Goal: Task Accomplishment & Management: Use online tool/utility

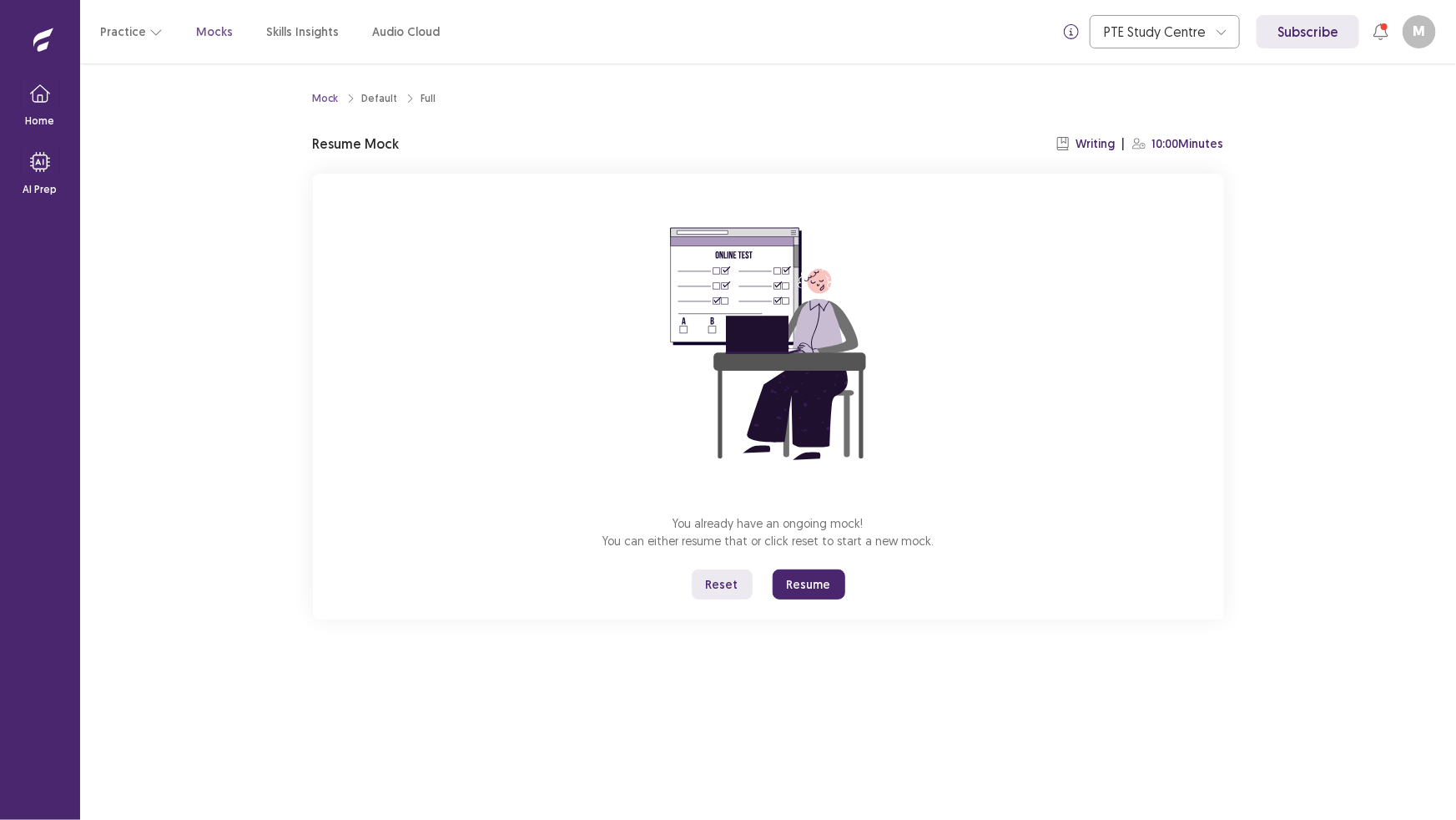
click at [713, 591] on button "Reset" at bounding box center [722, 585] width 61 height 30
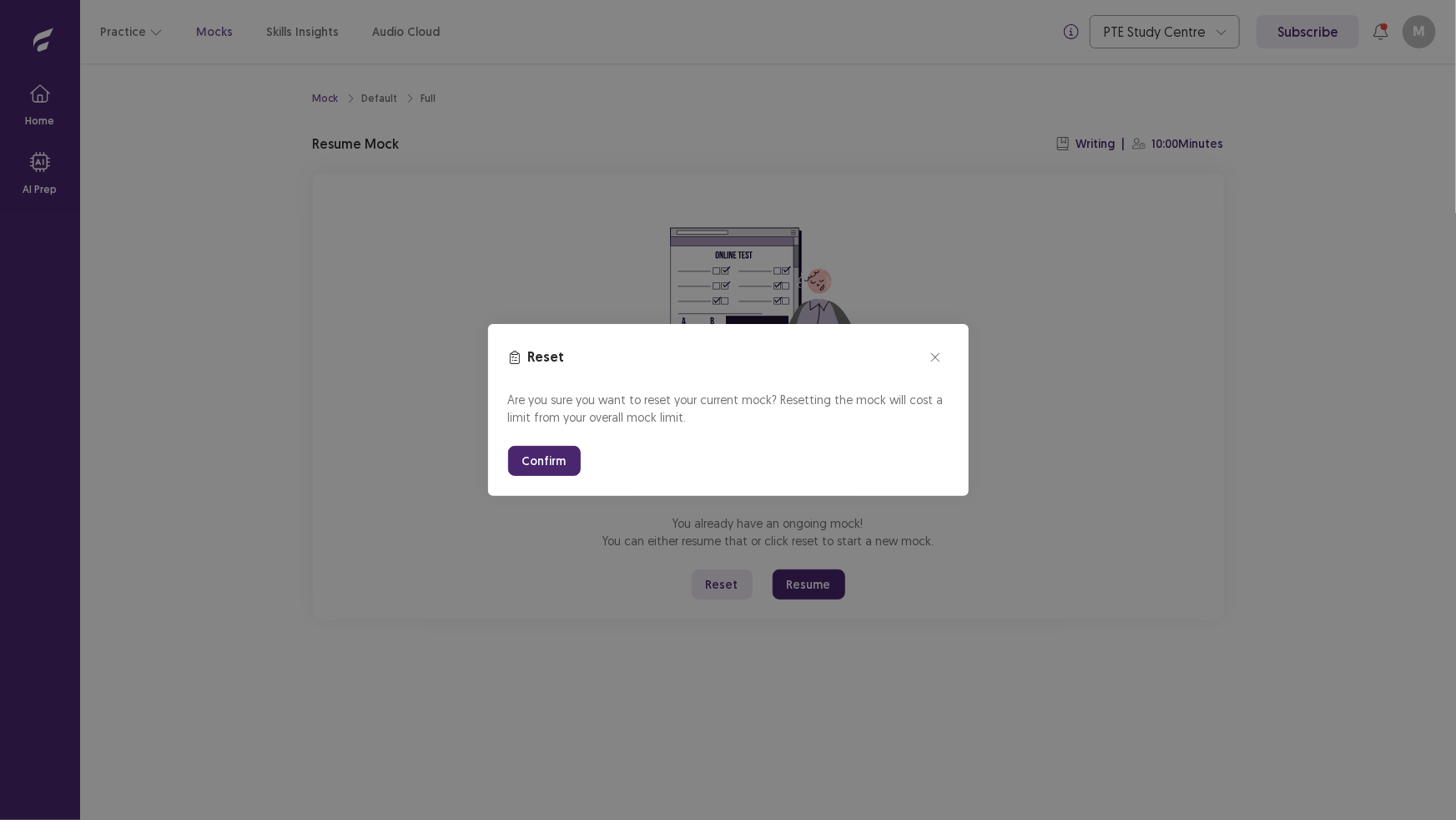
click at [517, 452] on button "Confirm" at bounding box center [544, 461] width 73 height 30
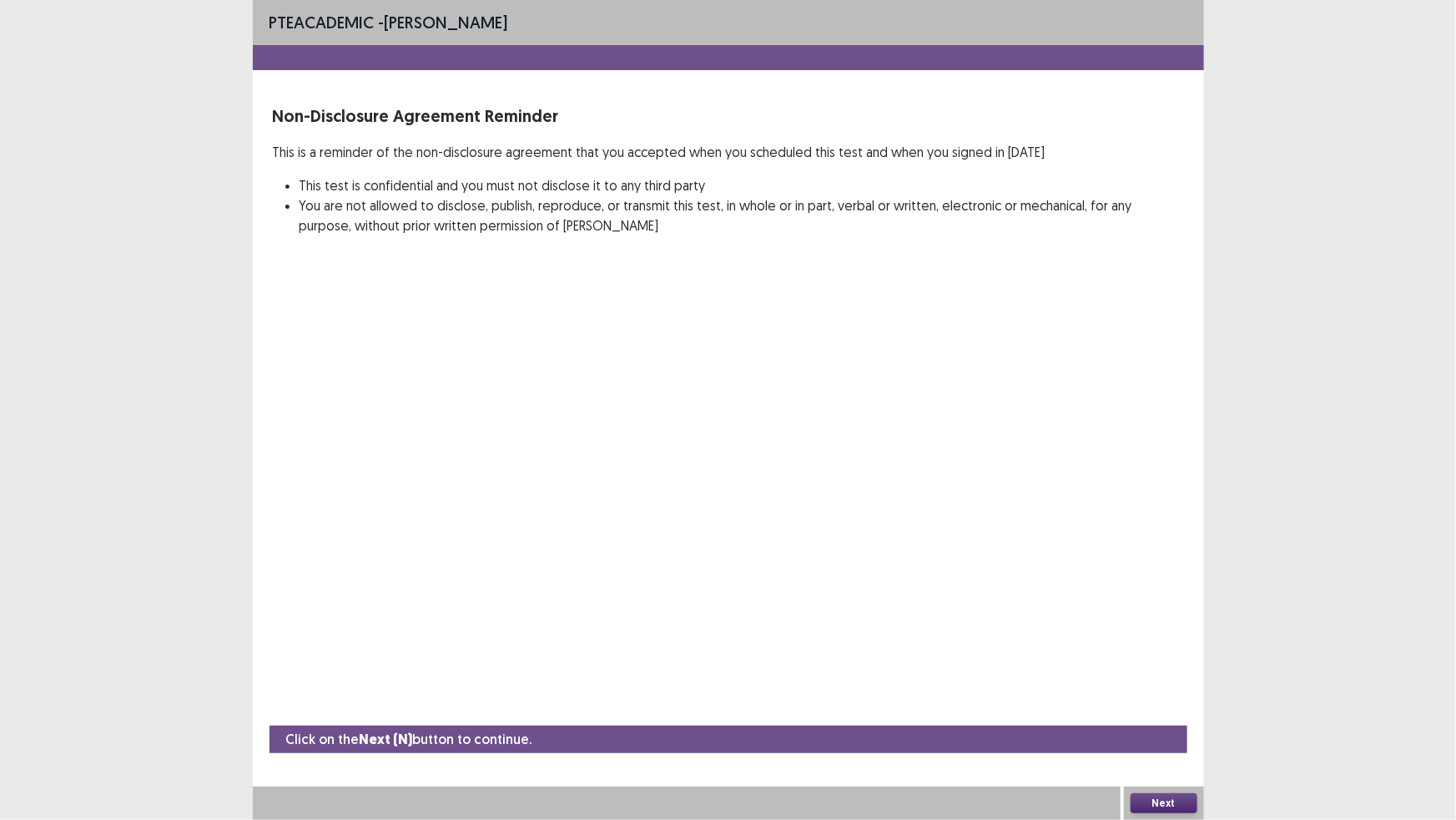
click at [1153, 797] on button "Next" at bounding box center [1164, 803] width 66 height 20
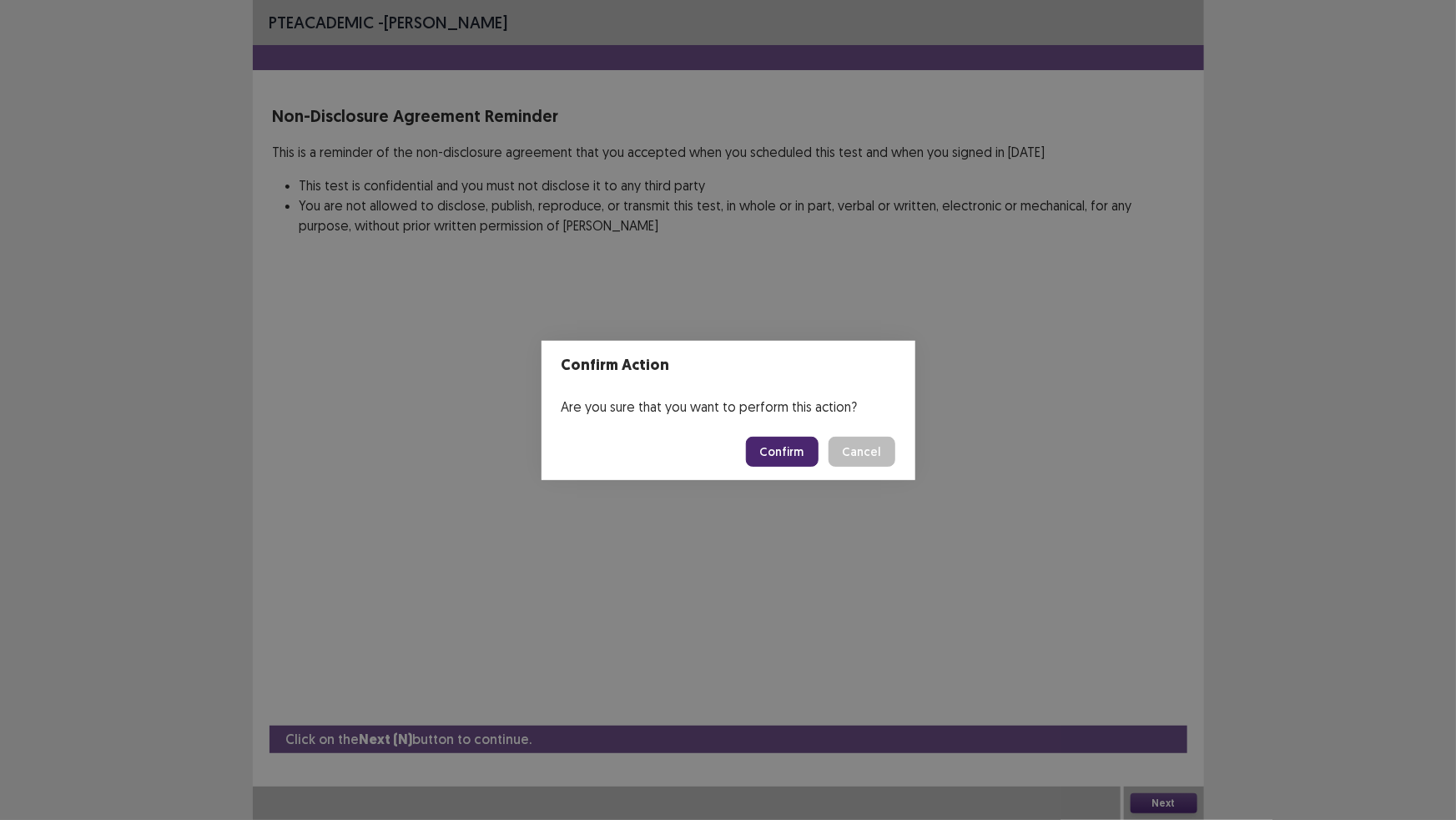
click at [801, 453] on button "Confirm" at bounding box center [782, 452] width 73 height 30
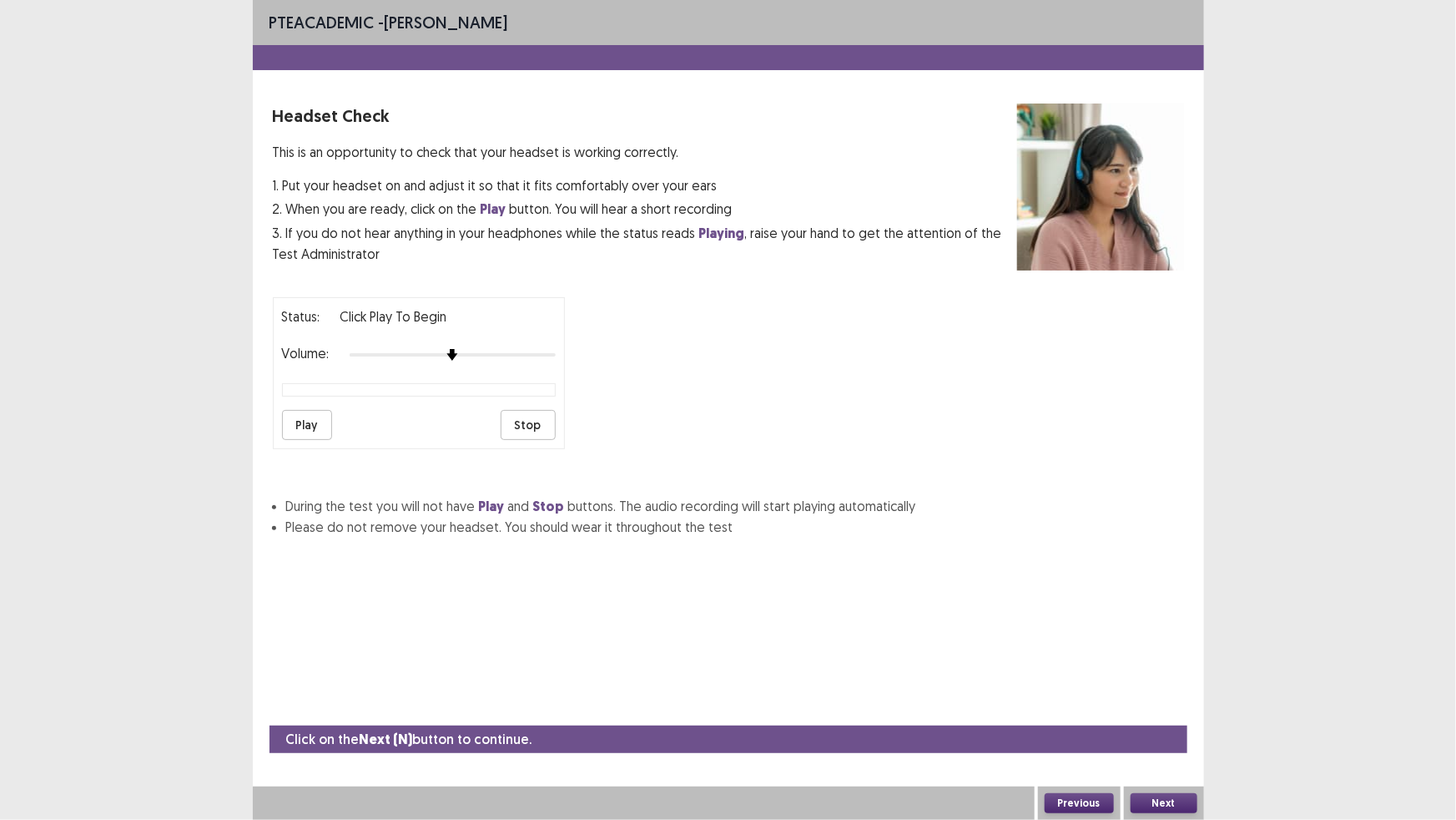
click at [1173, 797] on button "Next" at bounding box center [1164, 803] width 66 height 20
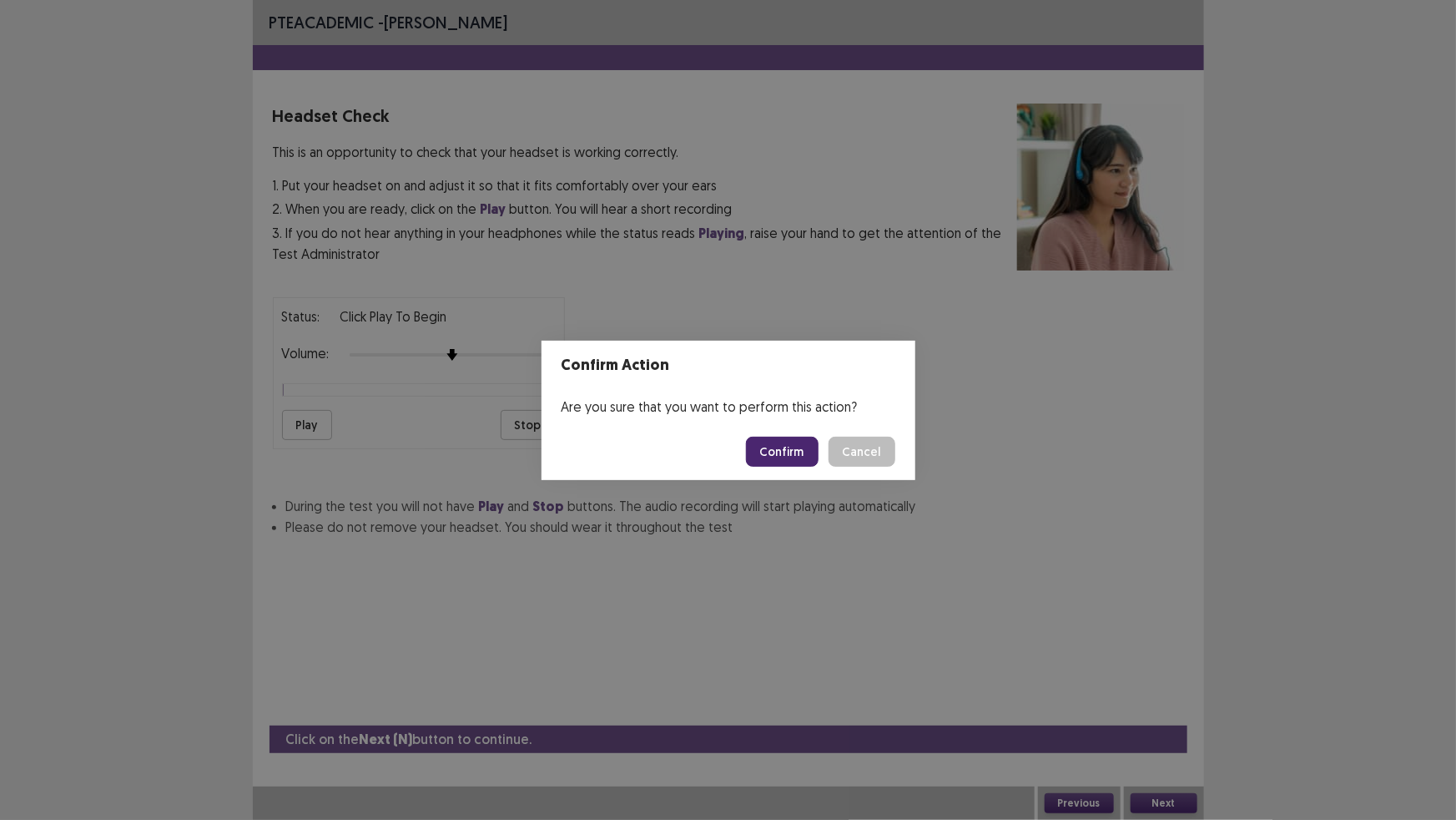
click at [783, 451] on button "Confirm" at bounding box center [782, 452] width 73 height 30
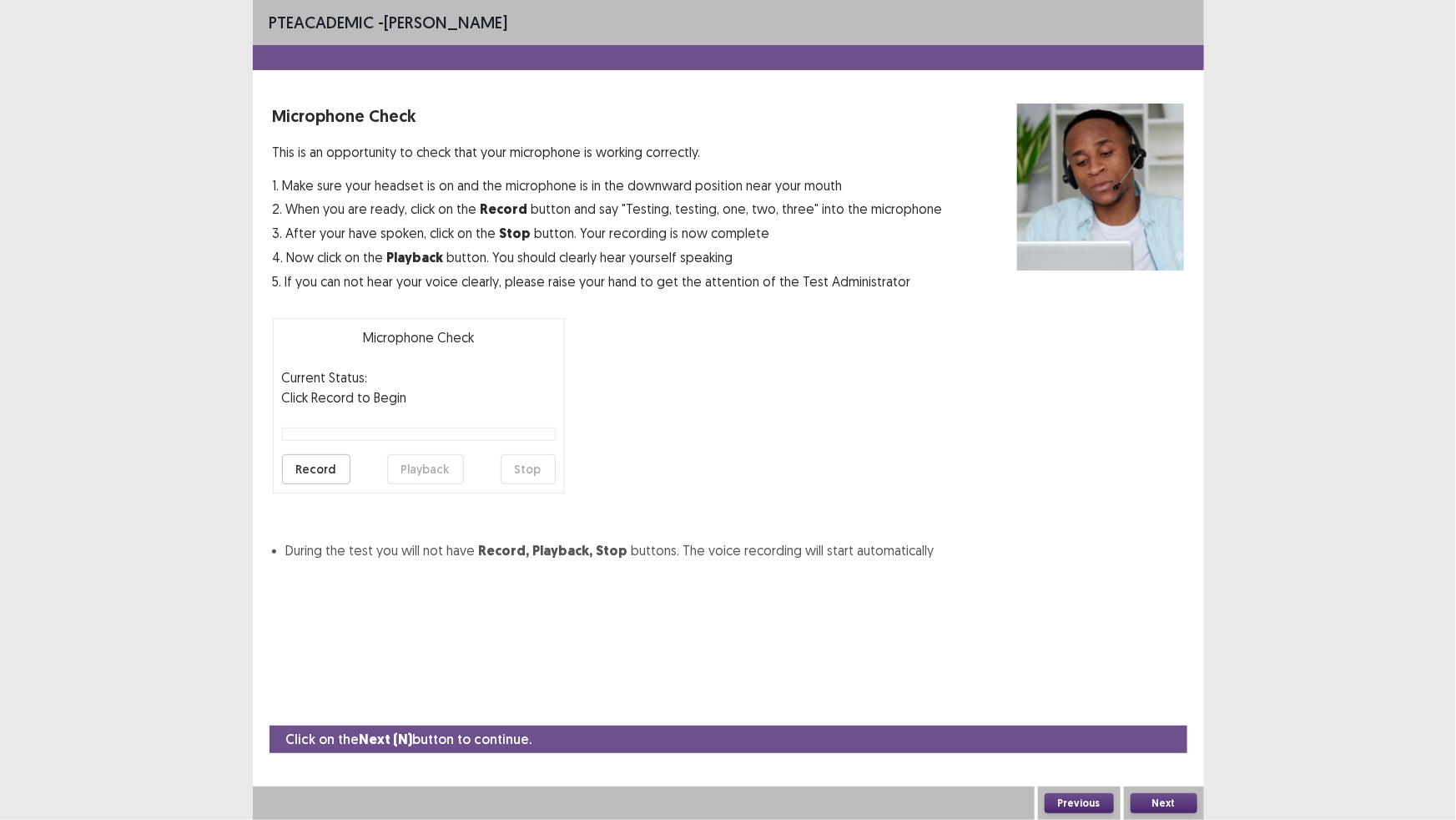
click at [1152, 798] on button "Next" at bounding box center [1164, 803] width 66 height 20
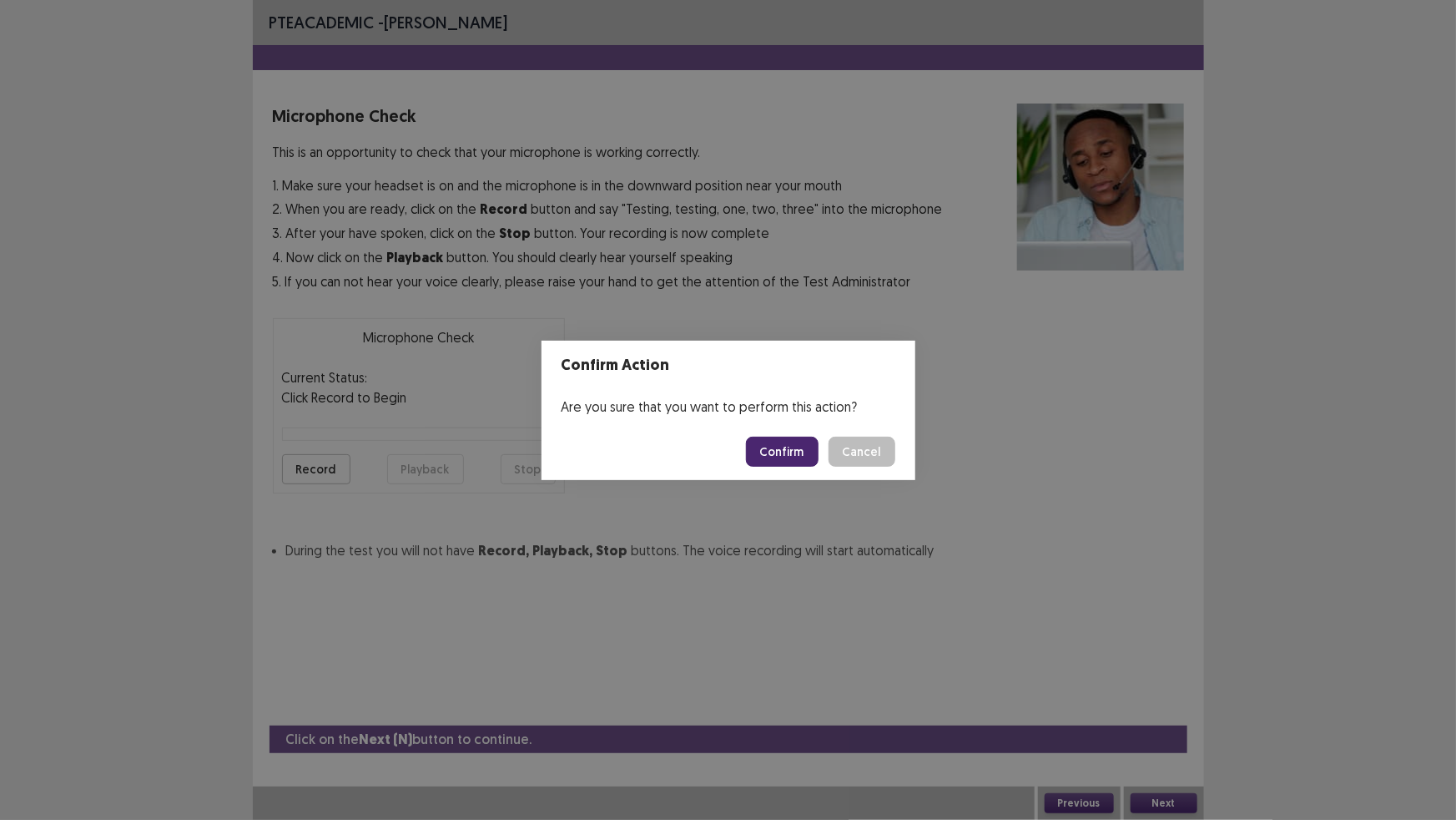
click at [792, 447] on button "Confirm" at bounding box center [782, 452] width 73 height 30
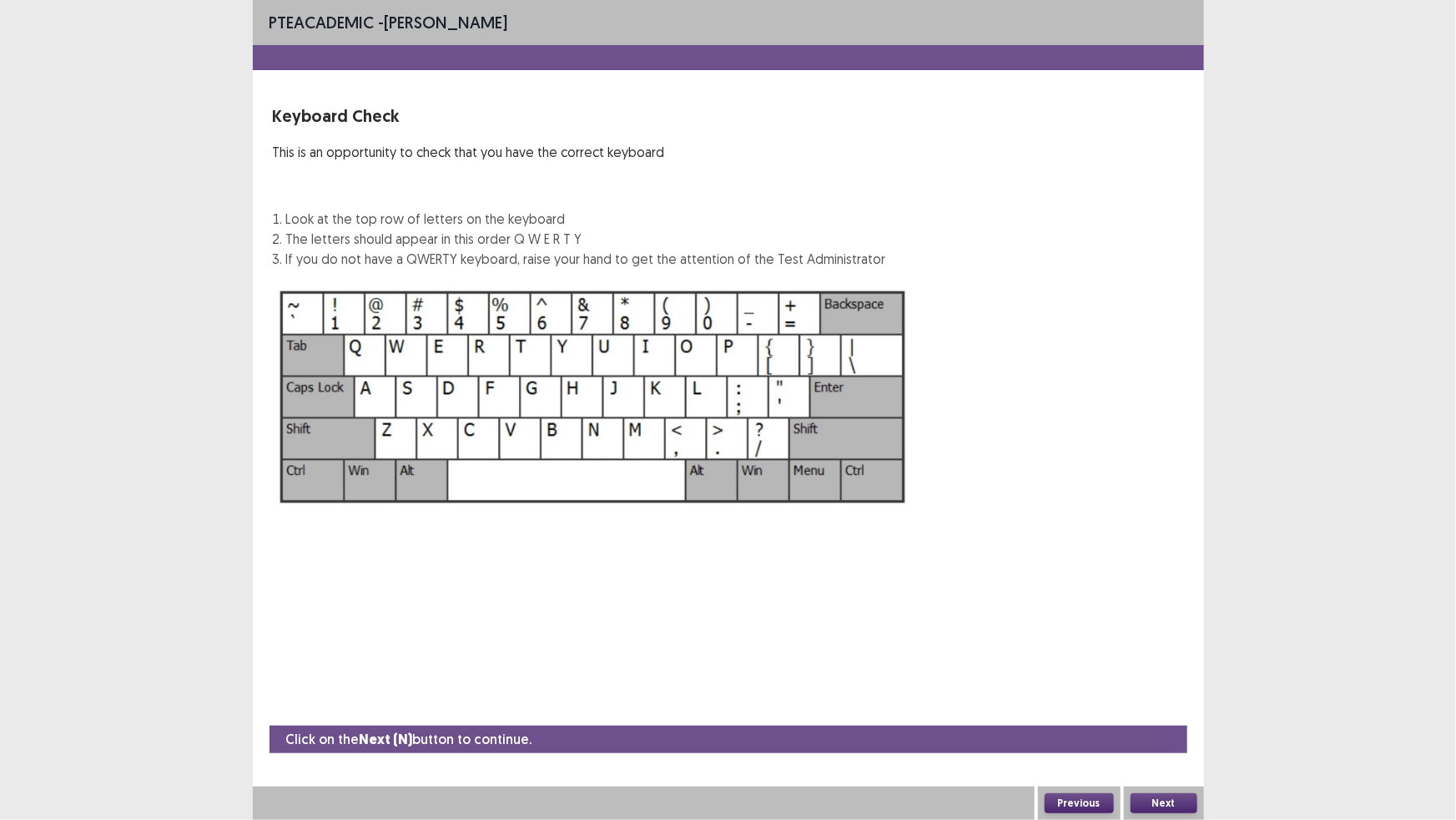
click at [1160, 800] on button "Next" at bounding box center [1164, 803] width 66 height 20
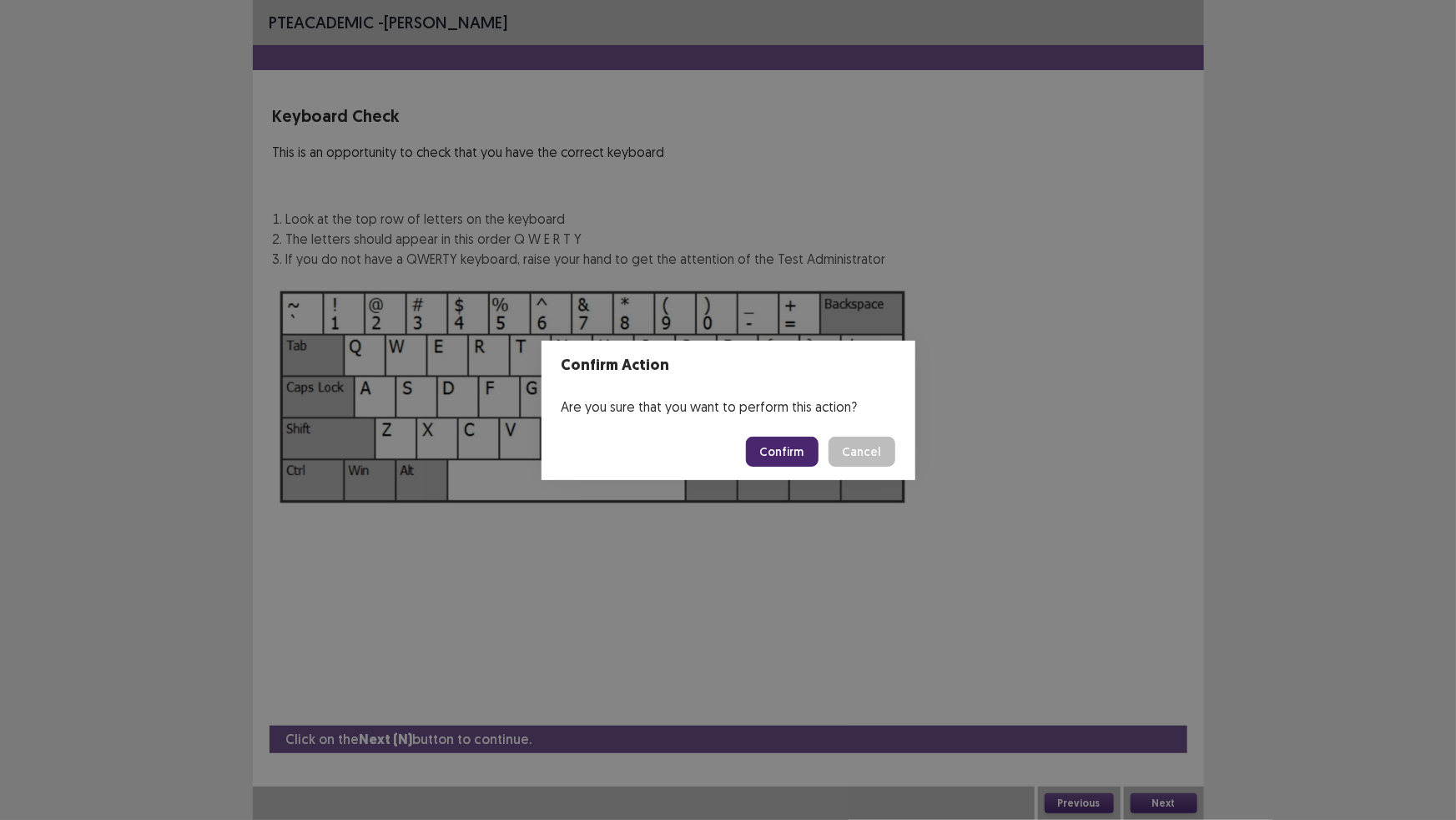
click at [751, 444] on button "Confirm" at bounding box center [782, 452] width 73 height 30
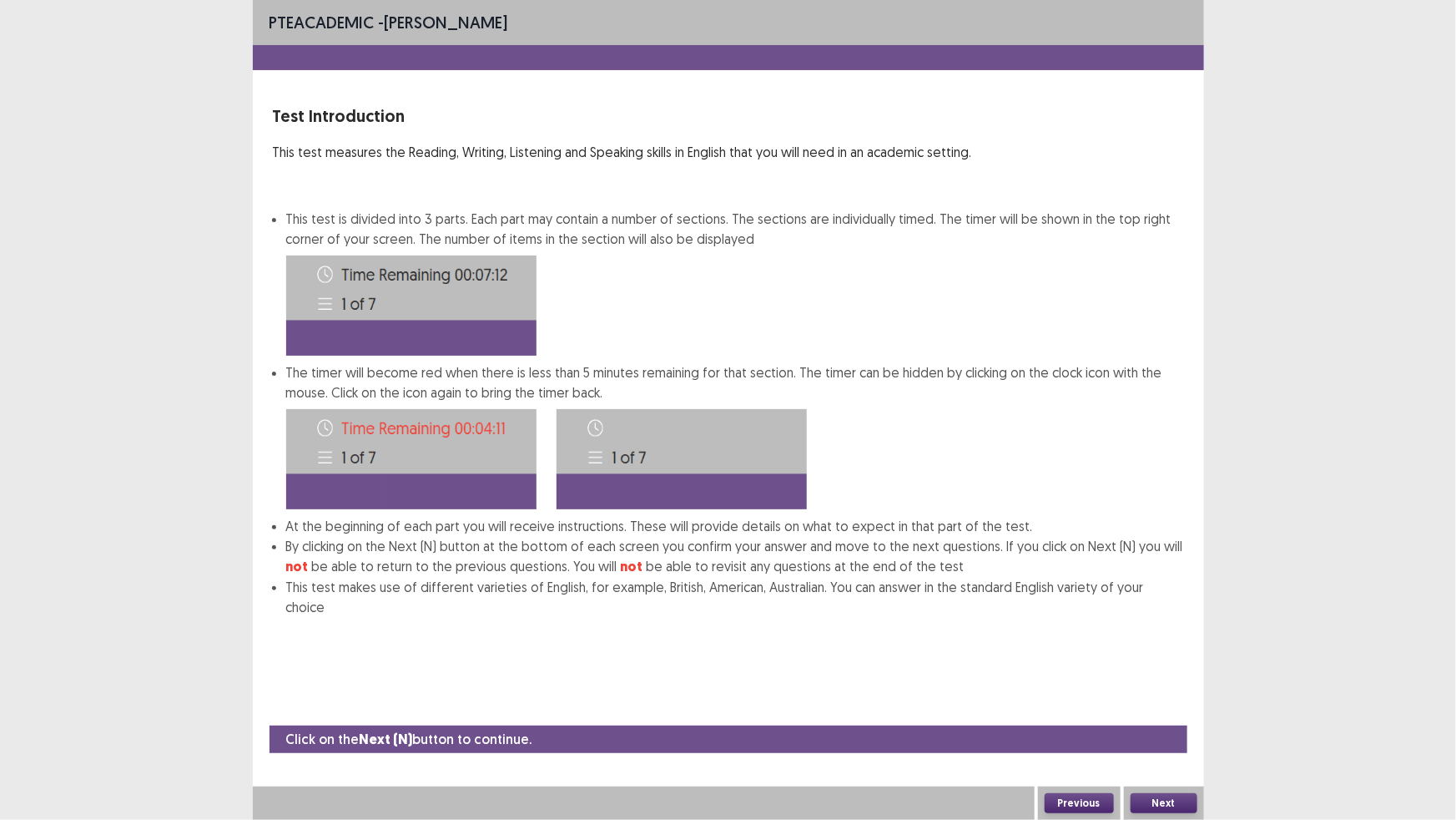
click at [1146, 805] on button "Next" at bounding box center [1164, 803] width 66 height 20
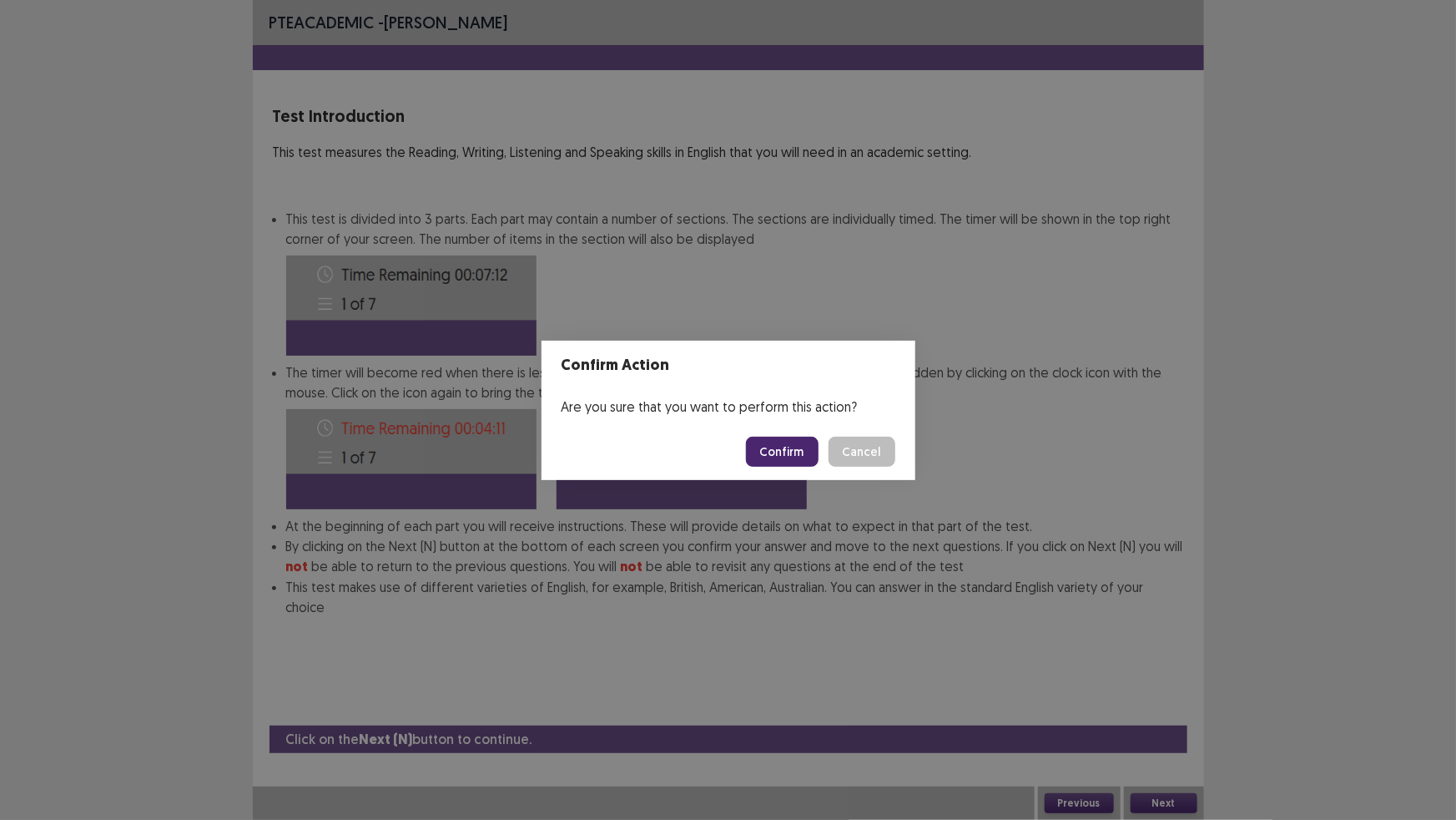
click at [775, 452] on button "Confirm" at bounding box center [782, 452] width 73 height 30
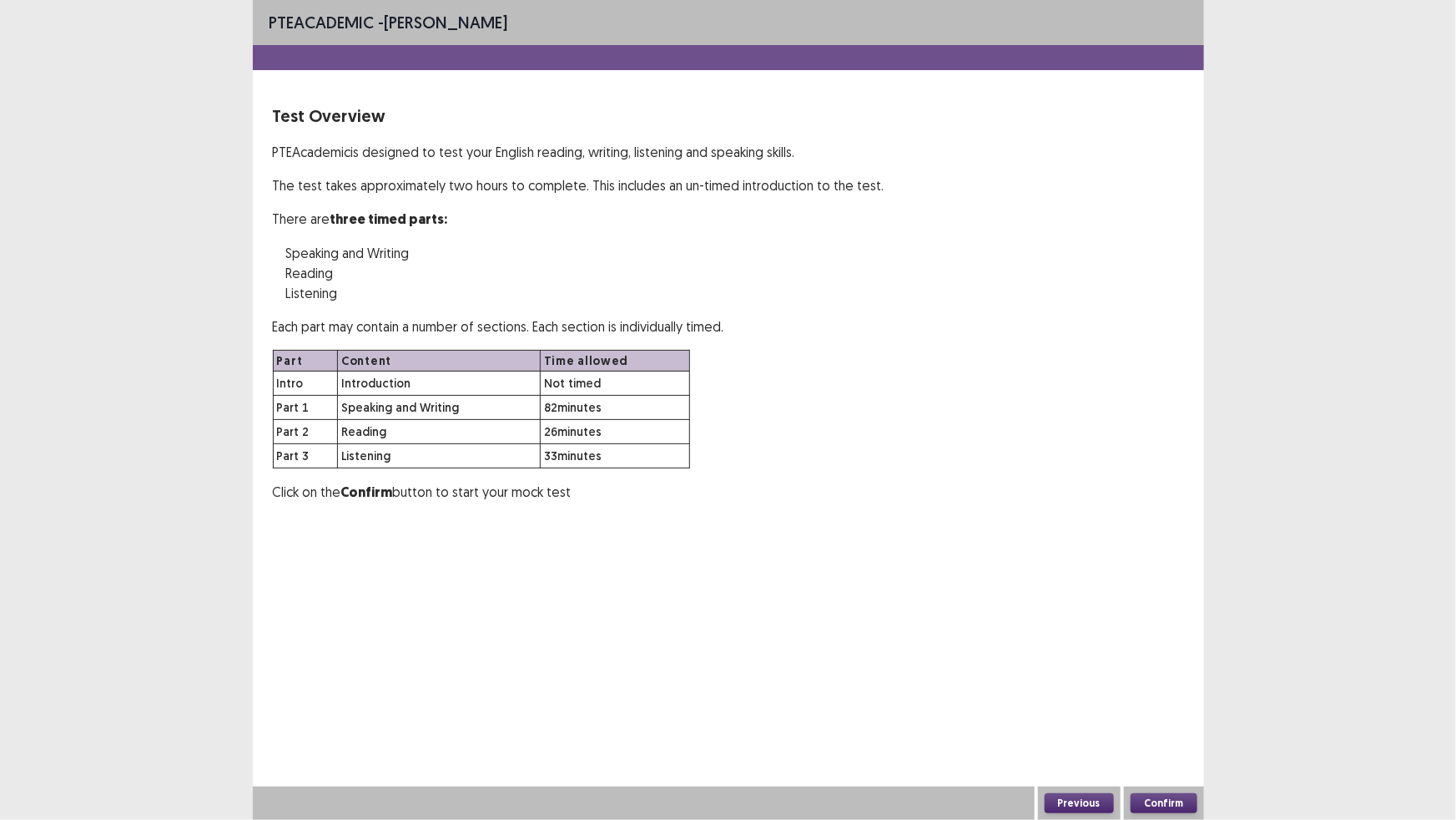
click at [1166, 801] on button "Confirm" at bounding box center [1164, 803] width 66 height 20
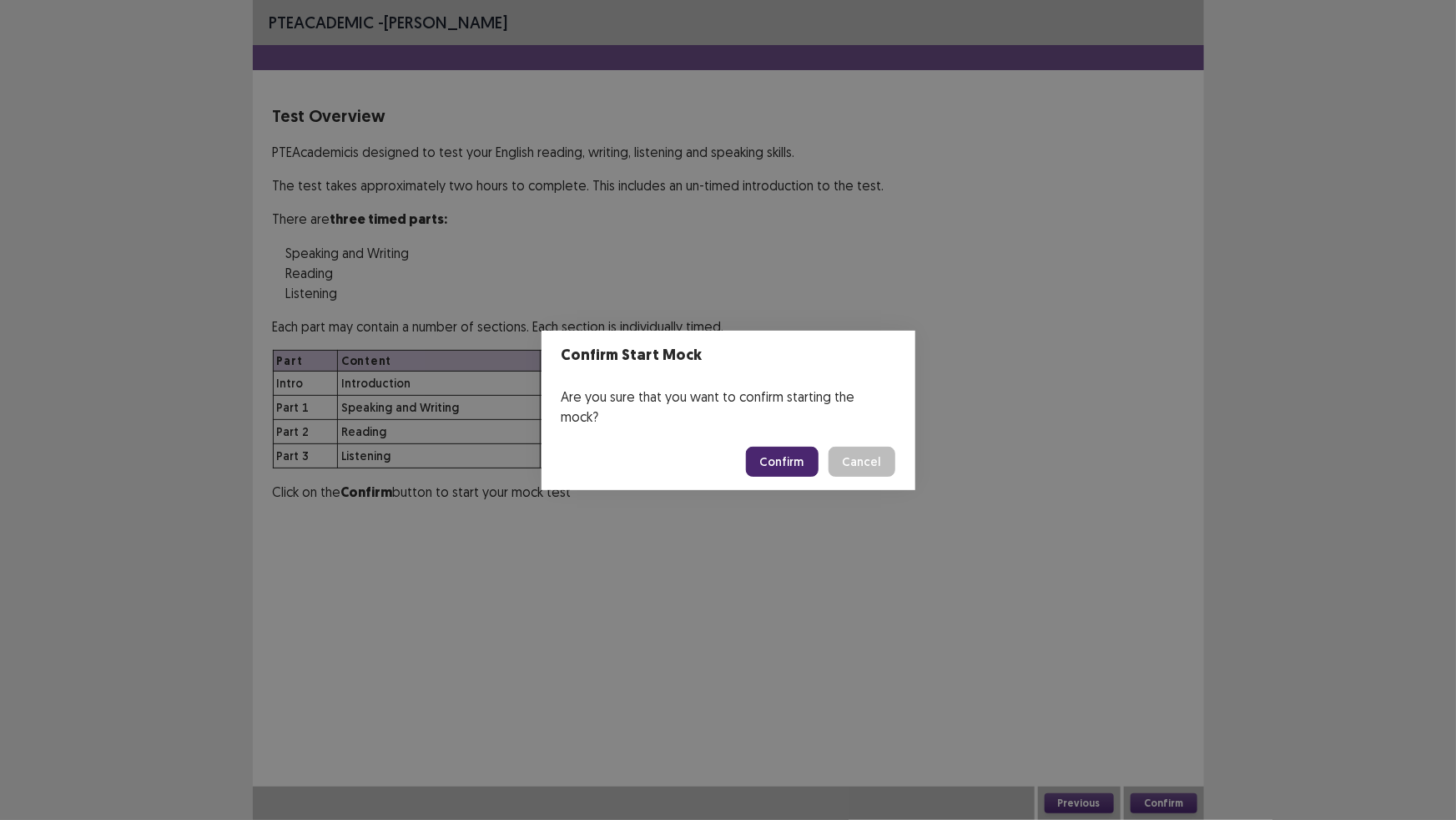
click at [779, 451] on button "Confirm" at bounding box center [782, 462] width 73 height 30
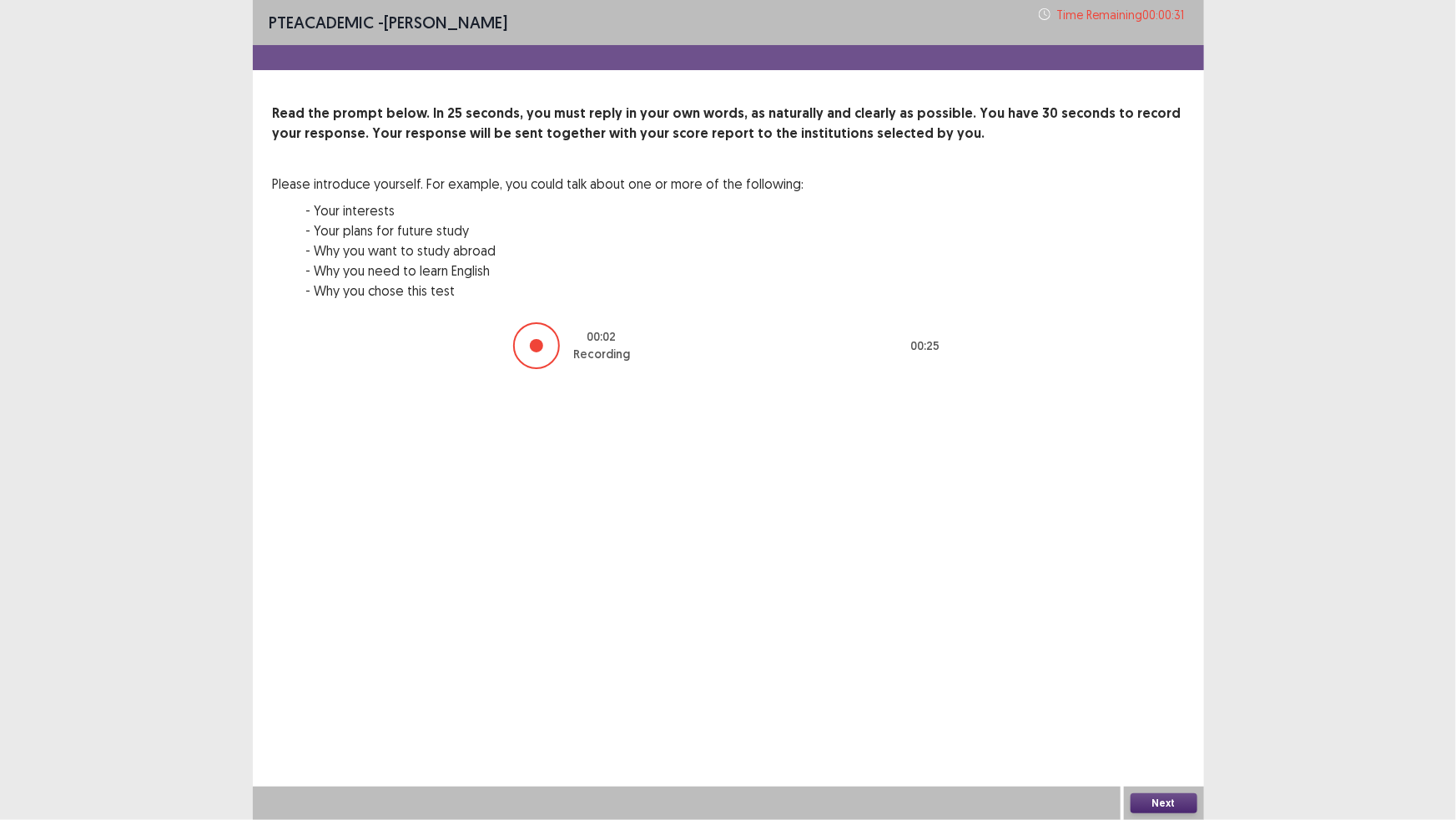
click at [1175, 795] on button "Next" at bounding box center [1164, 803] width 66 height 20
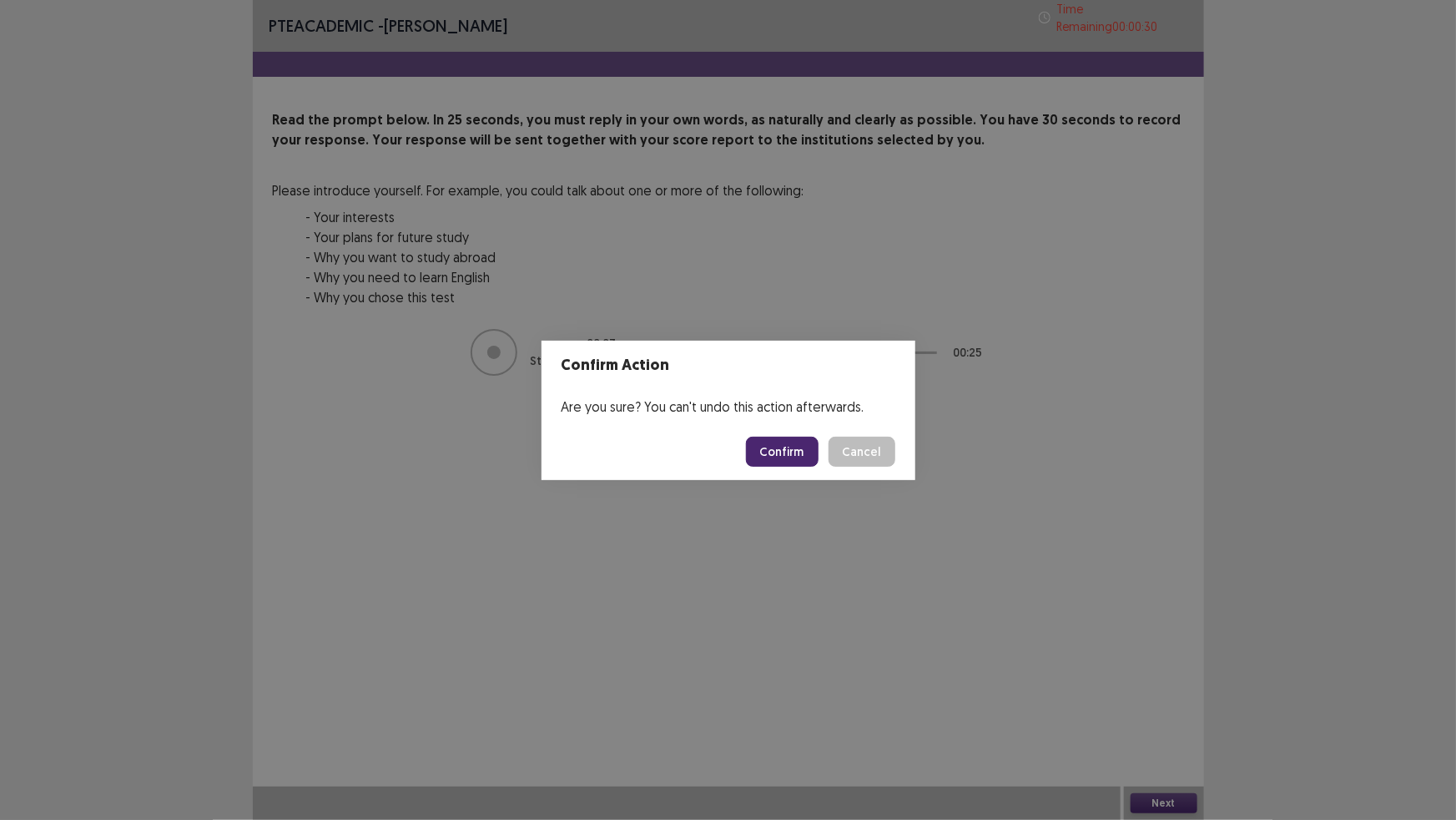
click at [800, 453] on button "Confirm" at bounding box center [782, 452] width 73 height 30
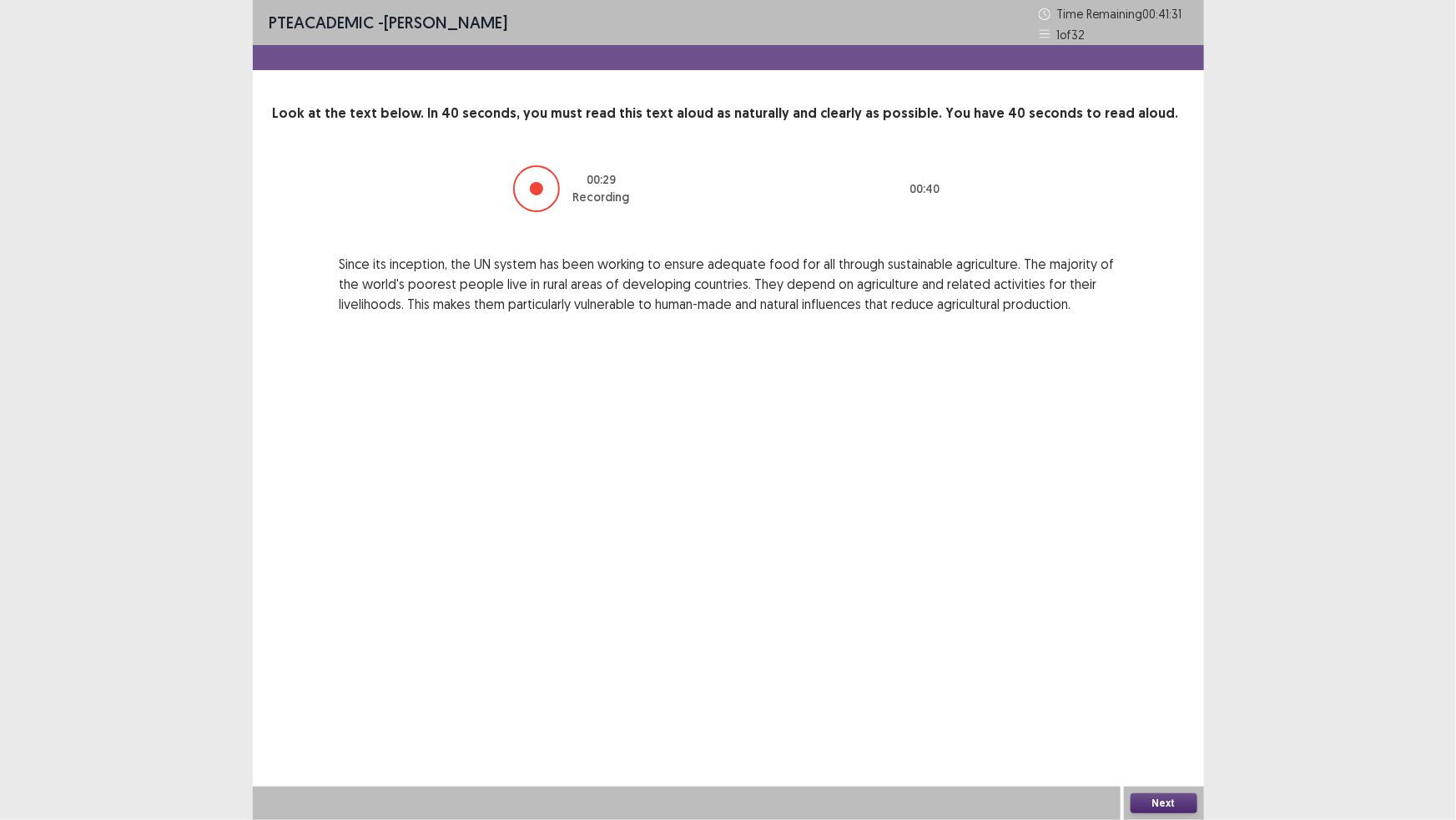
click at [1168, 802] on button "Next" at bounding box center [1164, 803] width 66 height 20
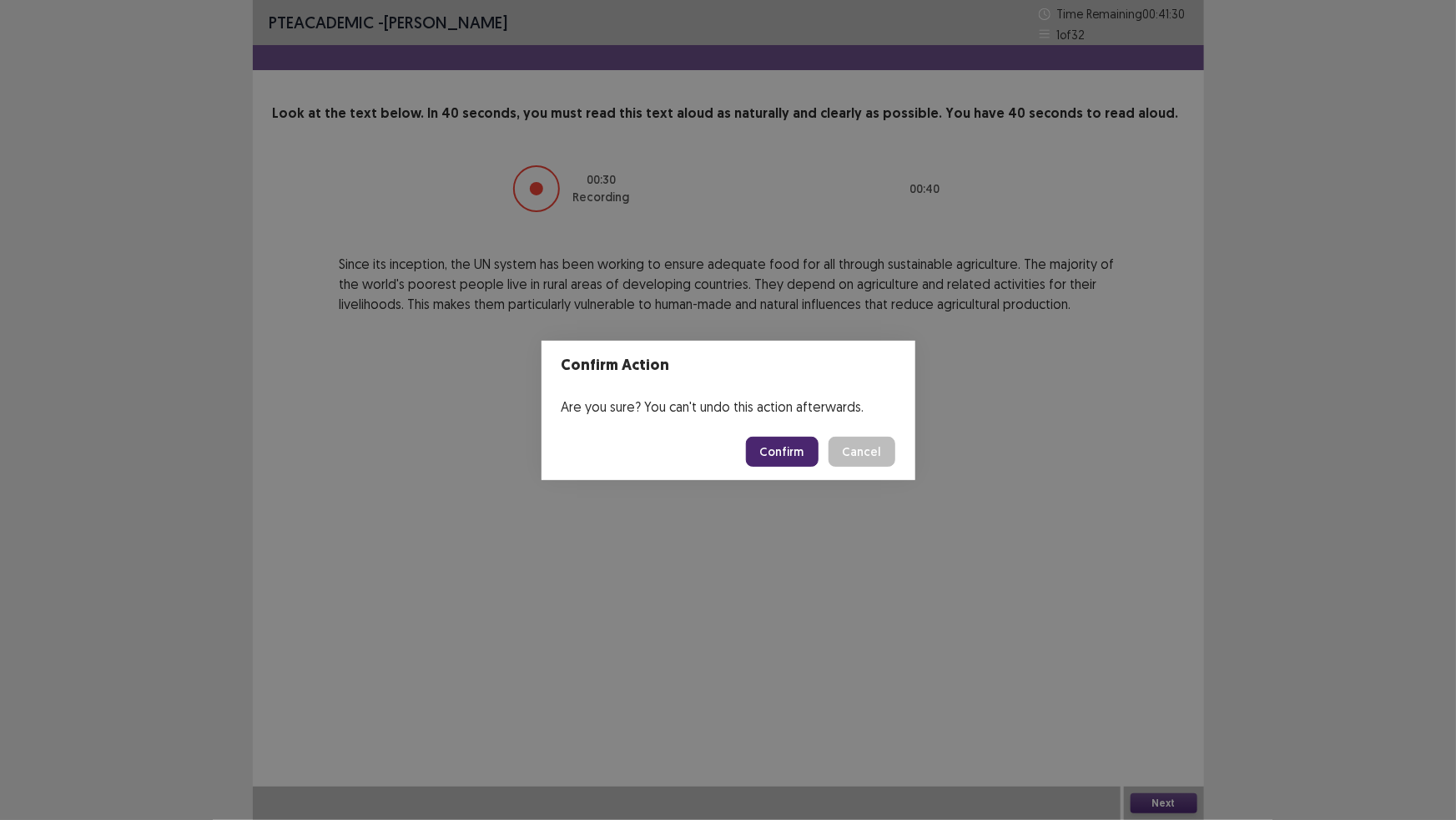
click at [792, 449] on button "Confirm" at bounding box center [782, 452] width 73 height 30
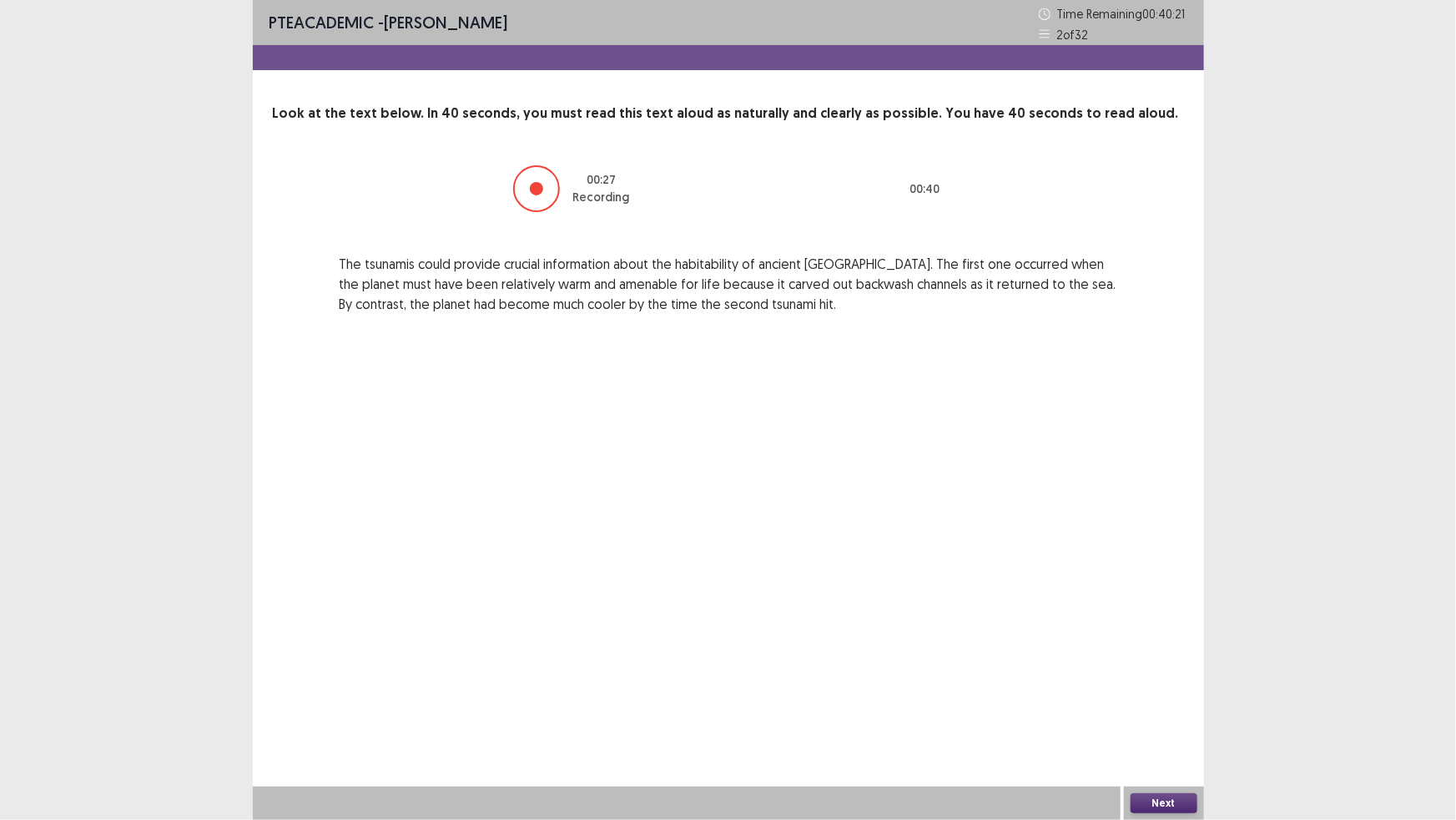
click at [1160, 800] on button "Next" at bounding box center [1164, 803] width 66 height 20
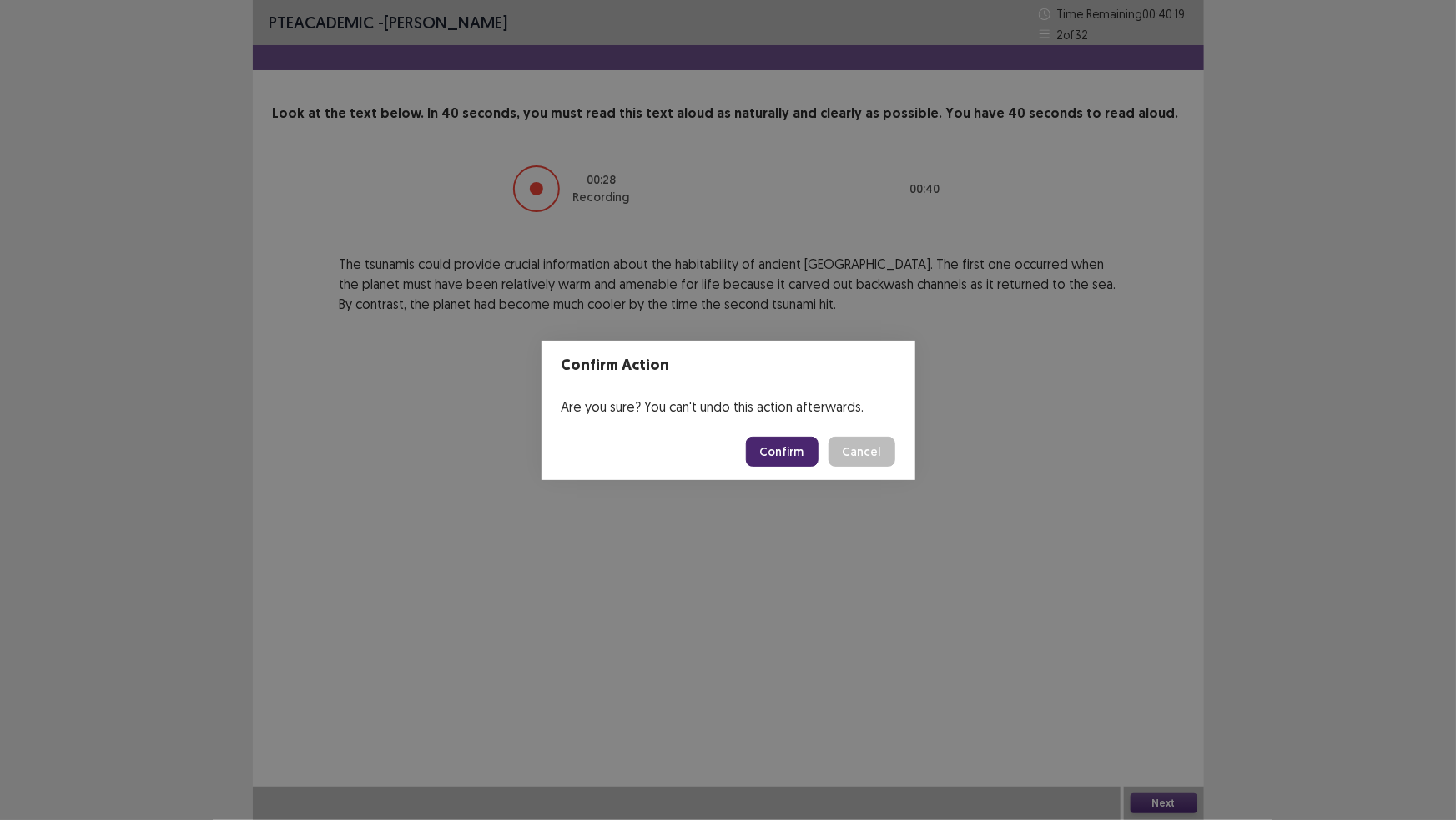
click at [772, 442] on button "Confirm" at bounding box center [782, 452] width 73 height 30
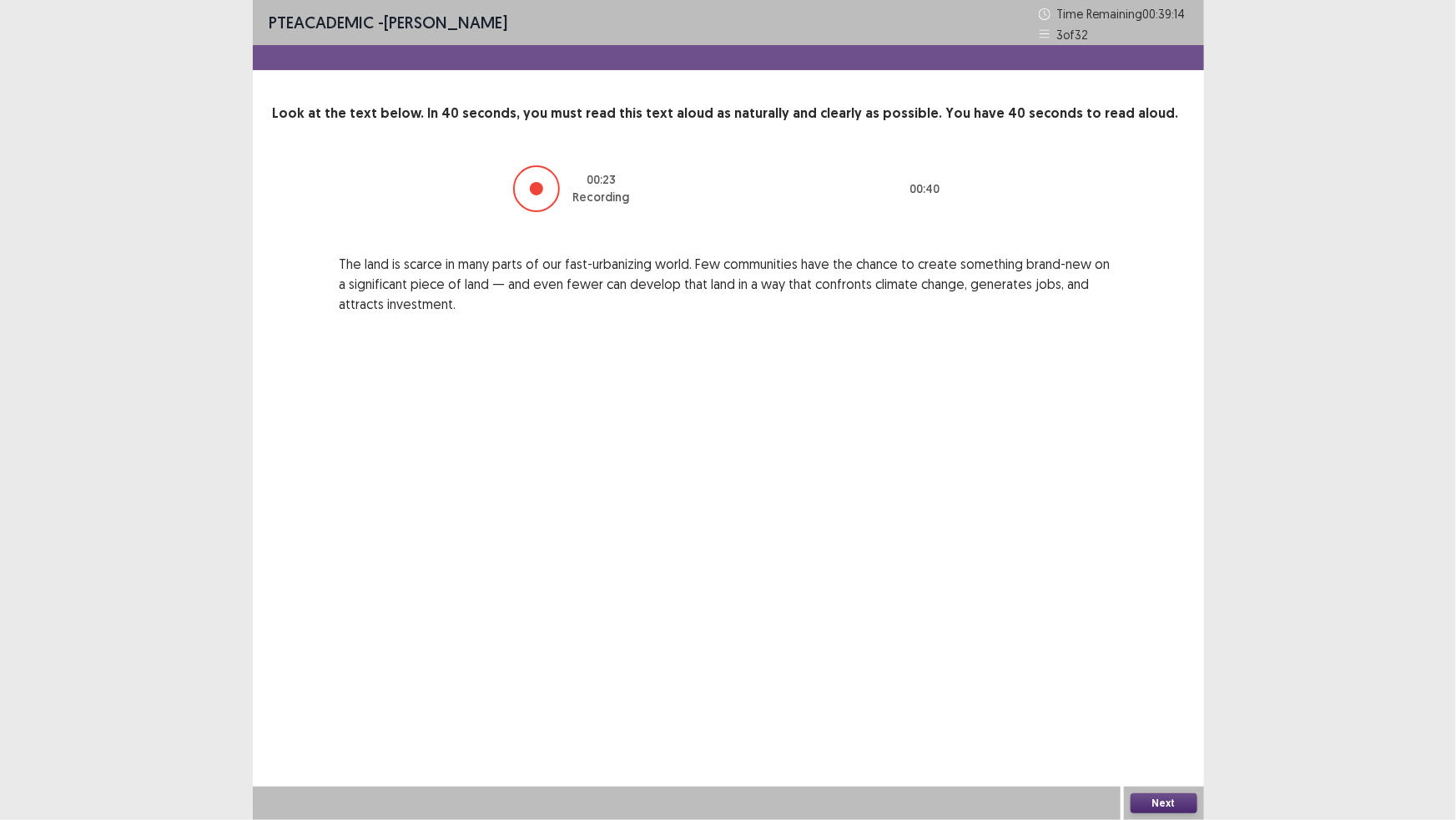
click at [1160, 804] on button "Next" at bounding box center [1164, 803] width 66 height 20
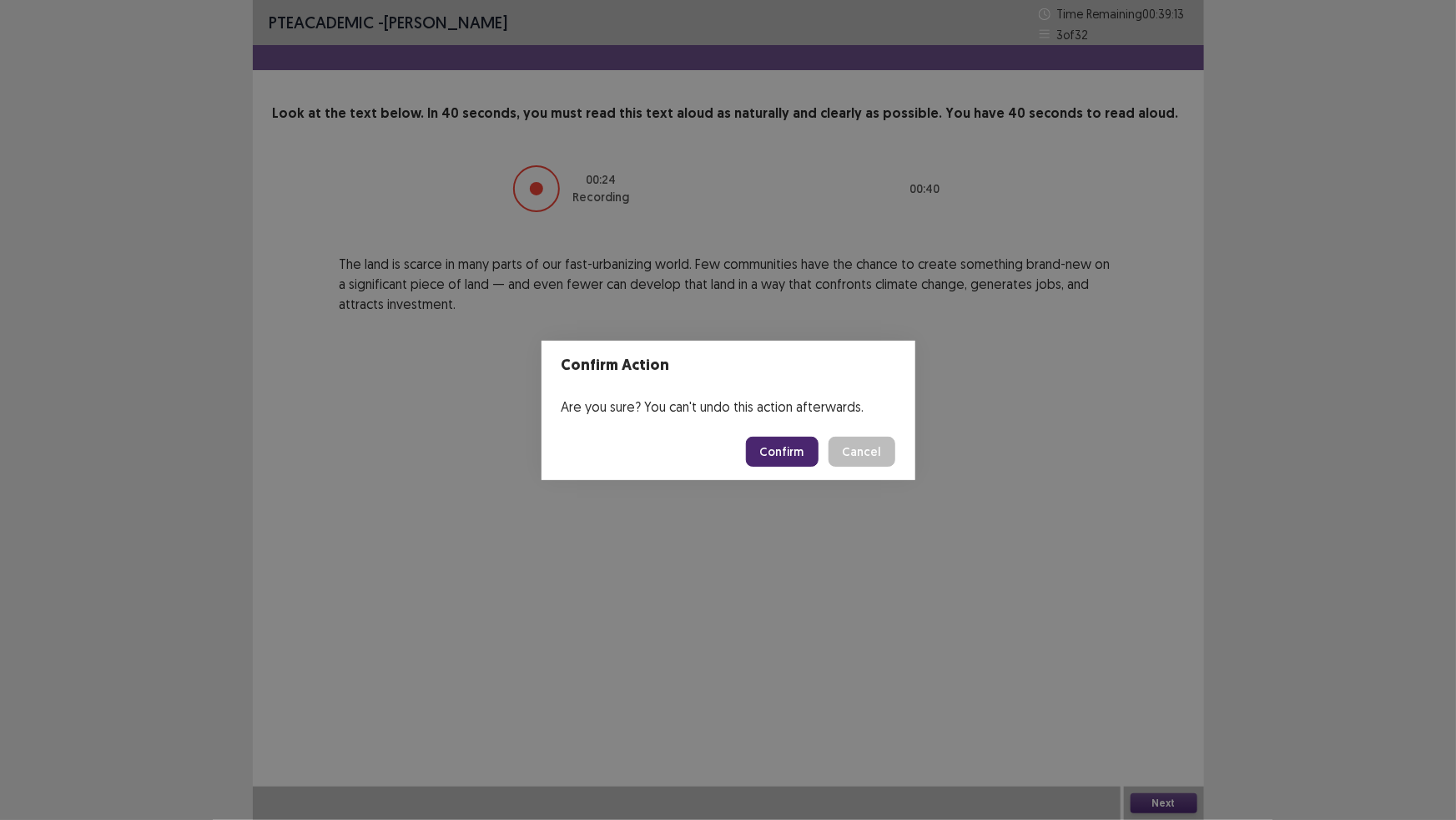
click at [796, 451] on button "Confirm" at bounding box center [782, 452] width 73 height 30
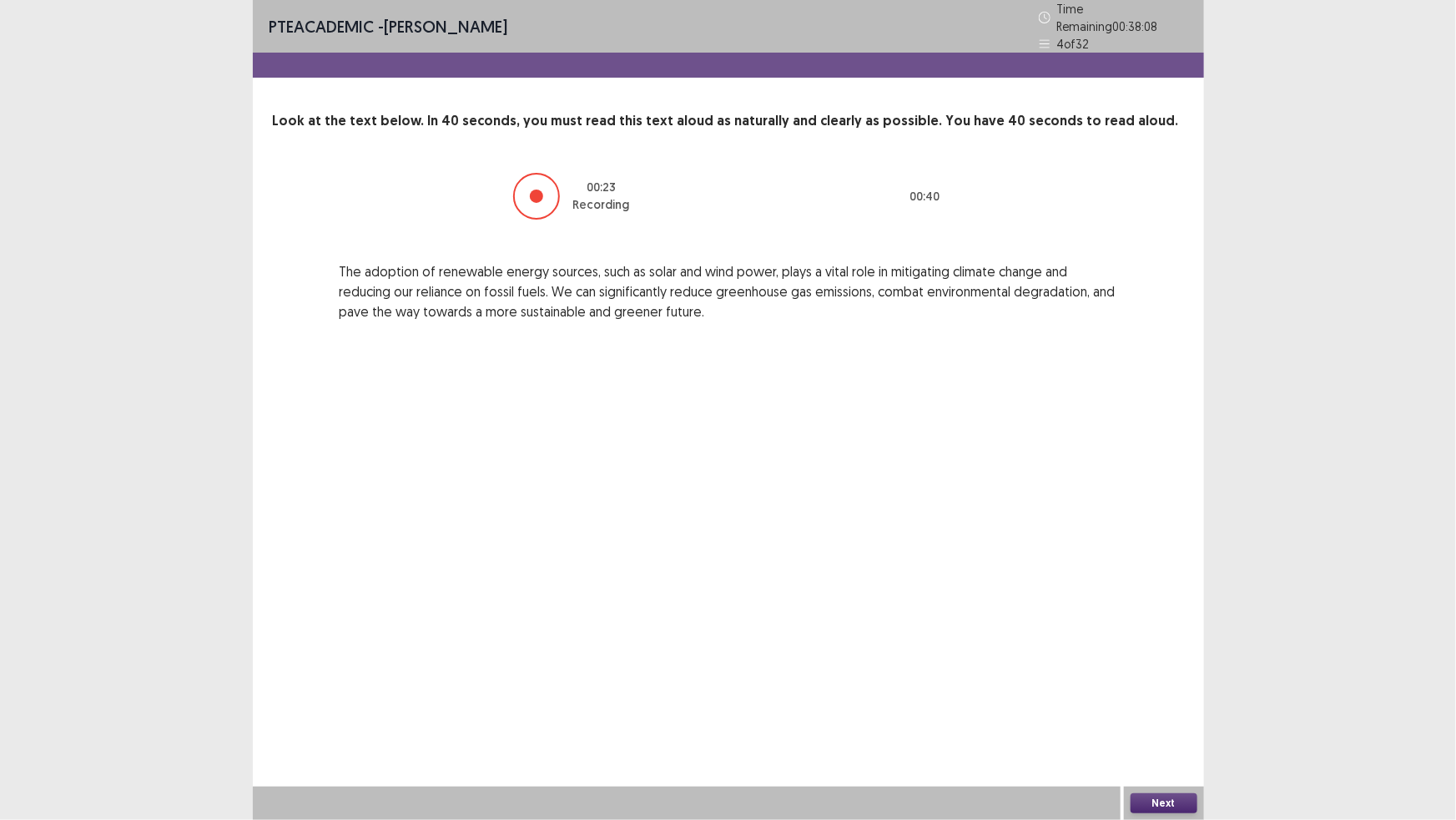
click at [1162, 803] on button "Next" at bounding box center [1164, 803] width 66 height 20
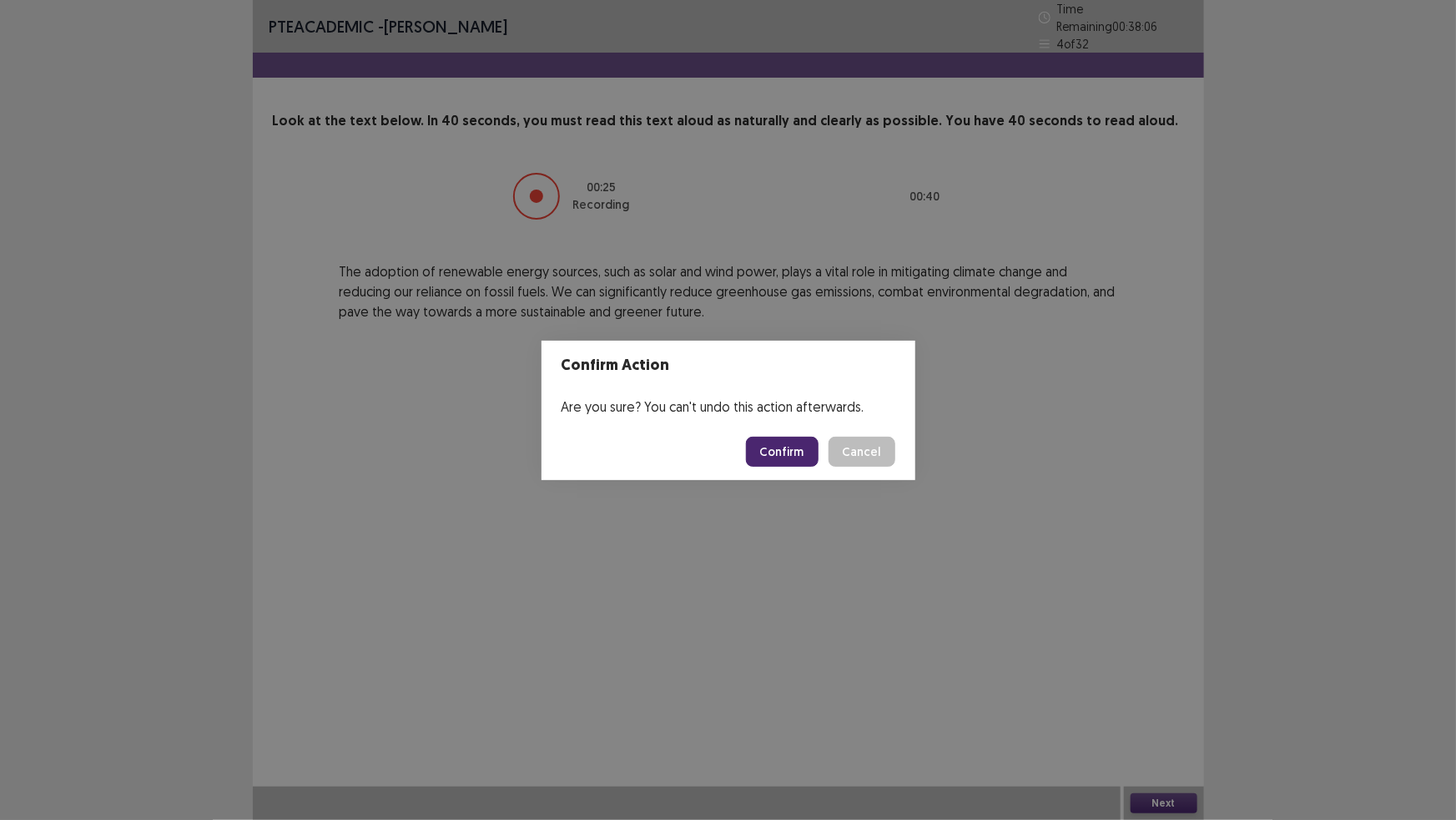
click at [781, 460] on button "Confirm" at bounding box center [782, 452] width 73 height 30
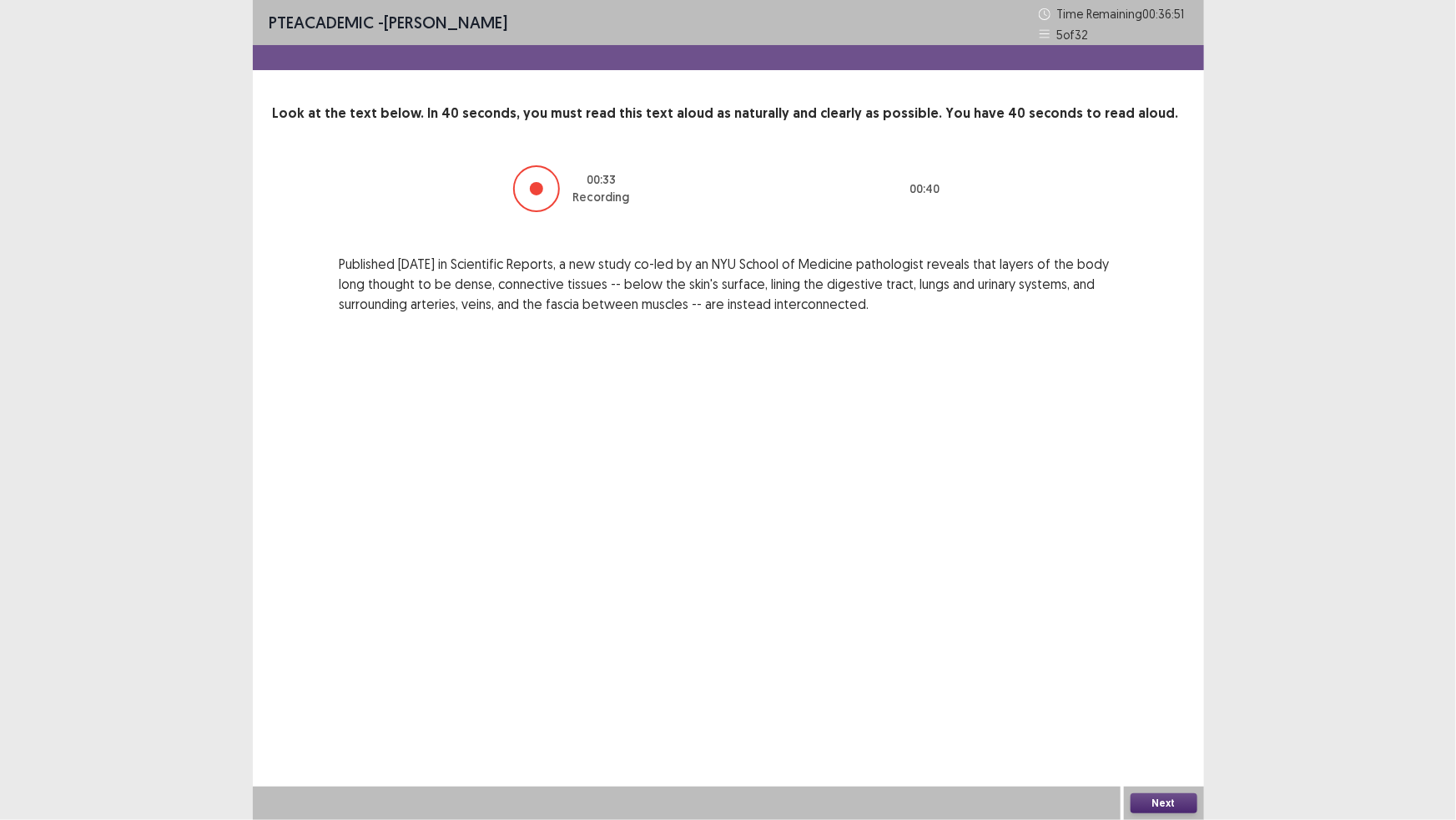
click at [1183, 800] on button "Next" at bounding box center [1164, 803] width 66 height 20
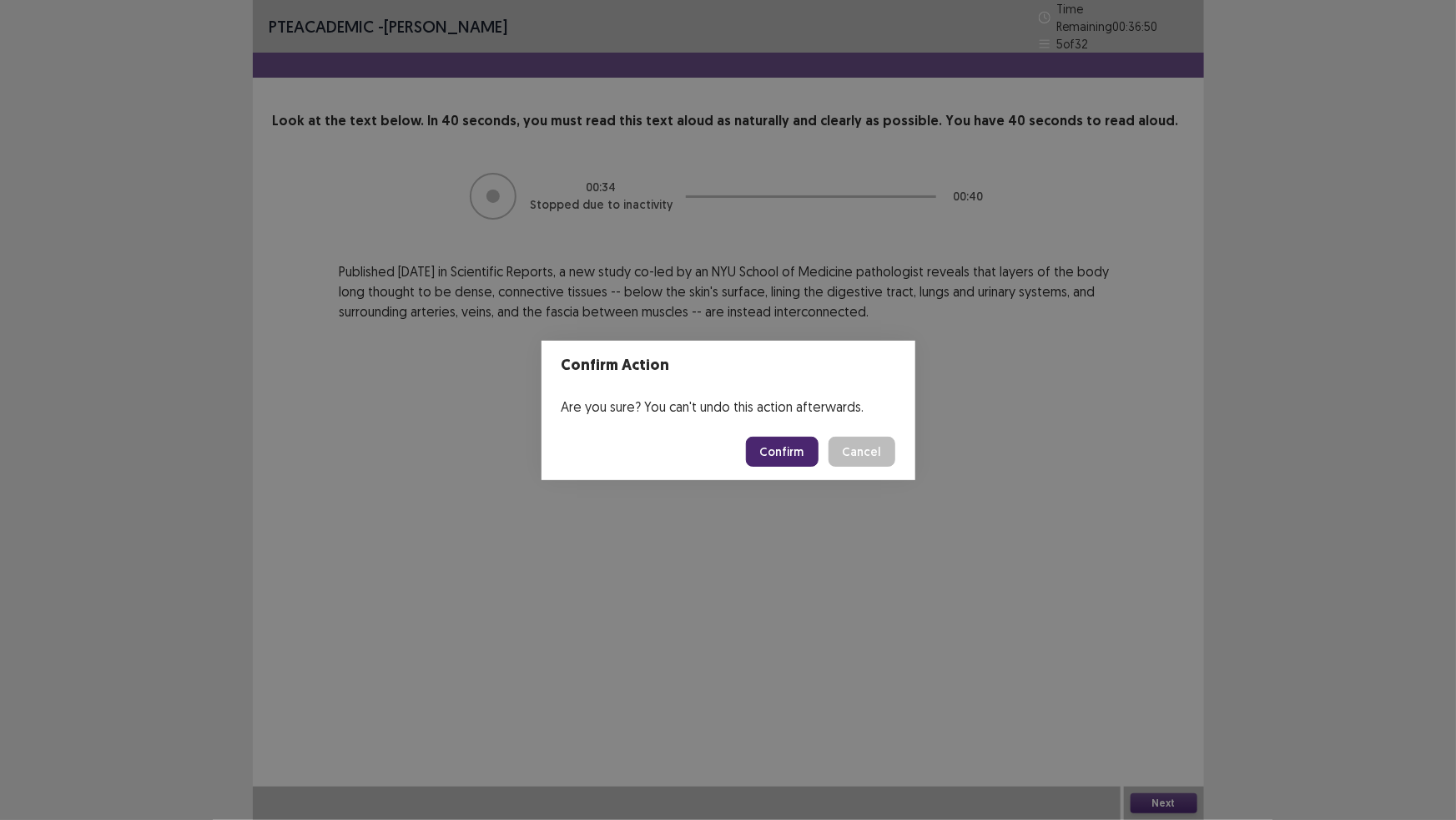
click at [792, 452] on button "Confirm" at bounding box center [782, 452] width 73 height 30
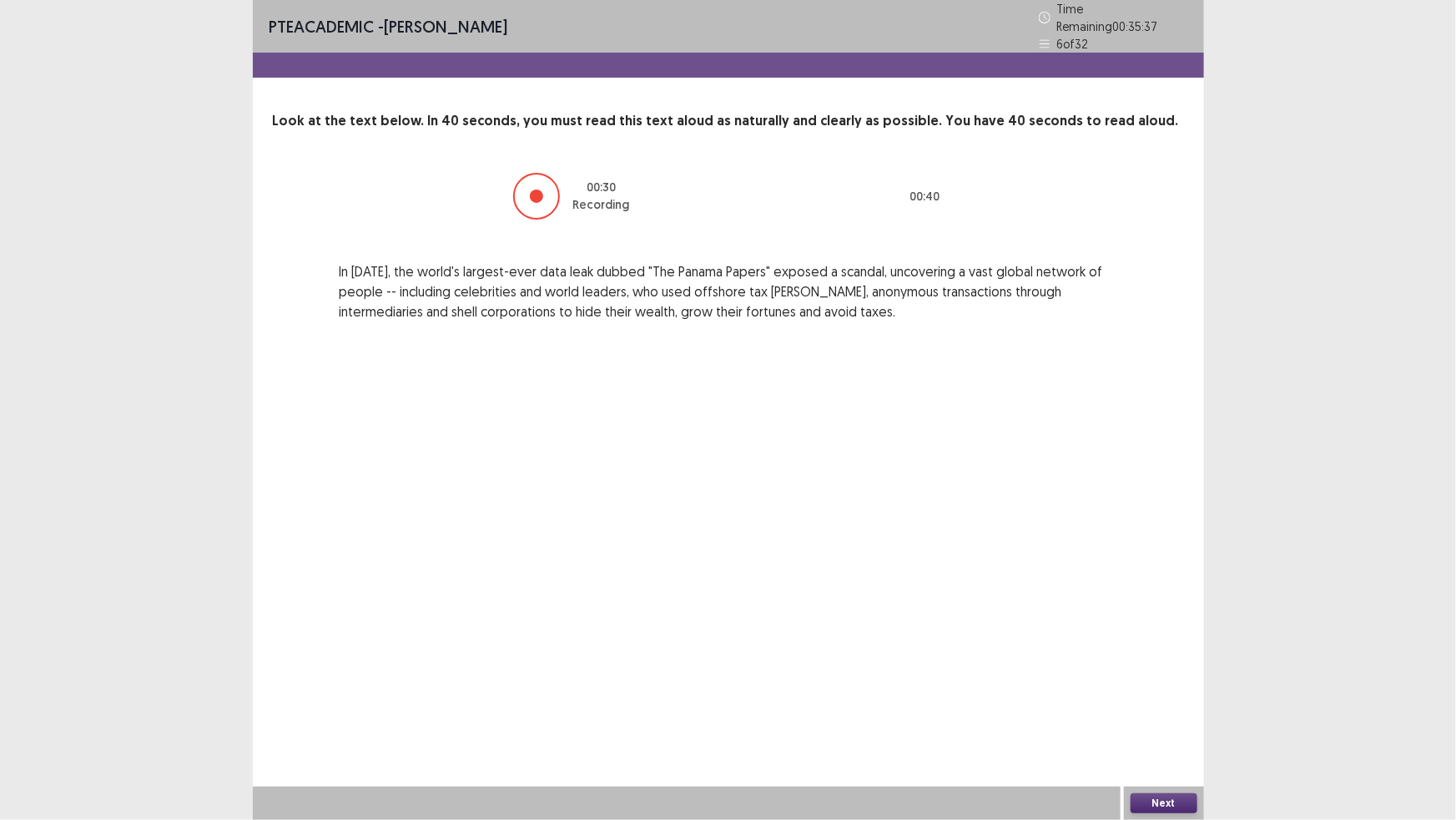
click at [1158, 804] on button "Next" at bounding box center [1164, 803] width 66 height 20
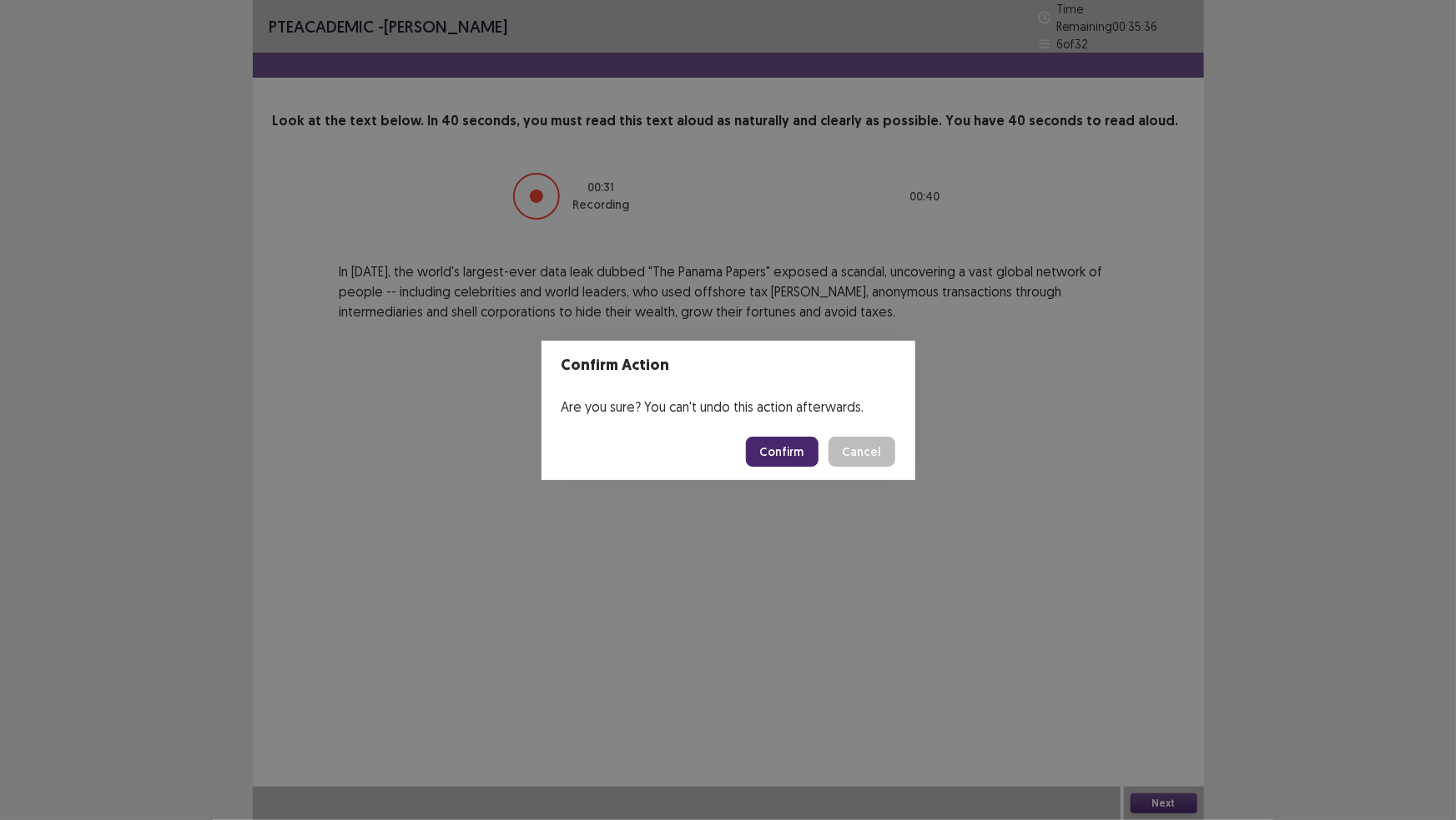
click at [775, 449] on button "Confirm" at bounding box center [782, 452] width 73 height 30
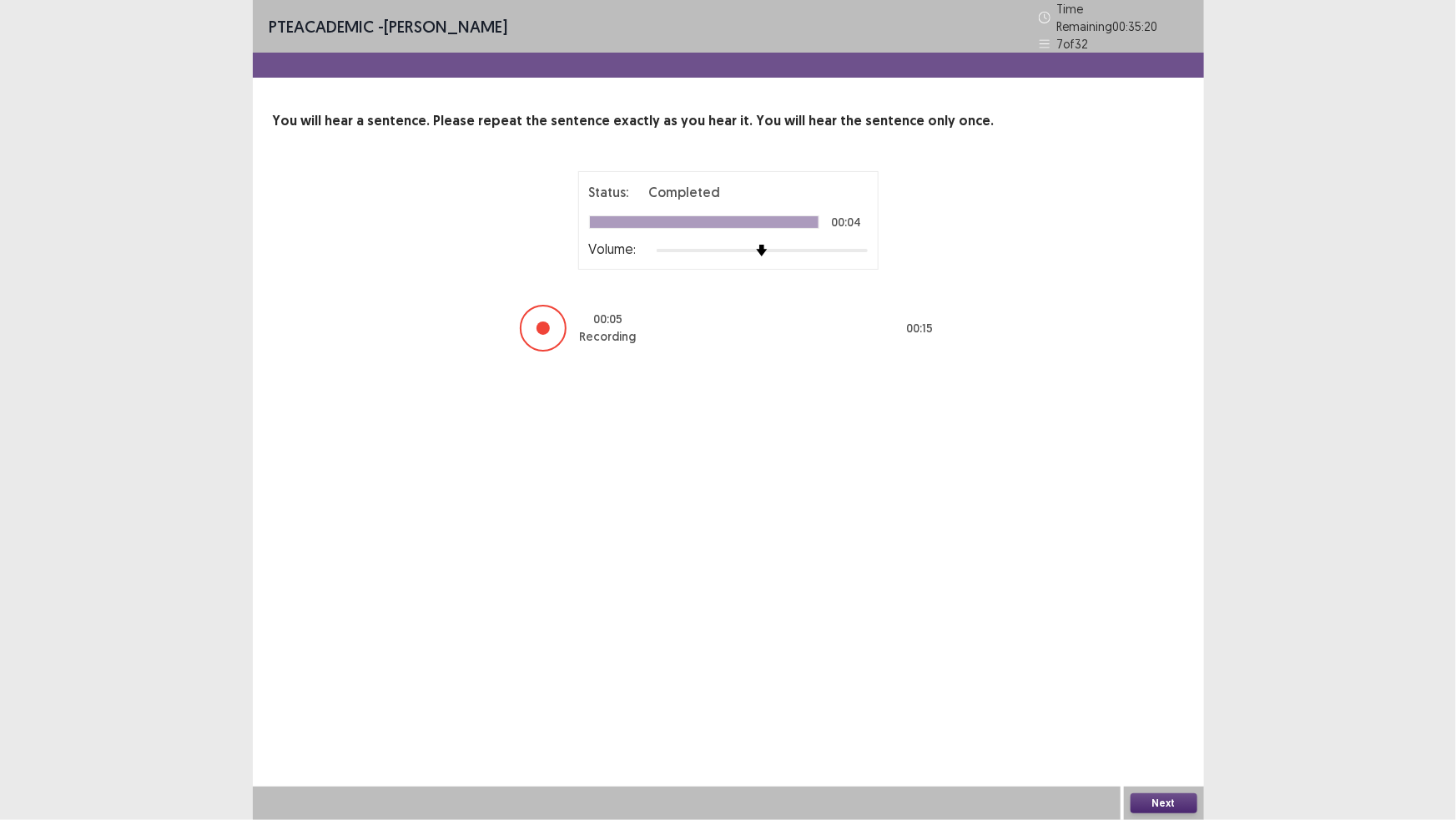
click at [1157, 806] on button "Next" at bounding box center [1164, 803] width 66 height 20
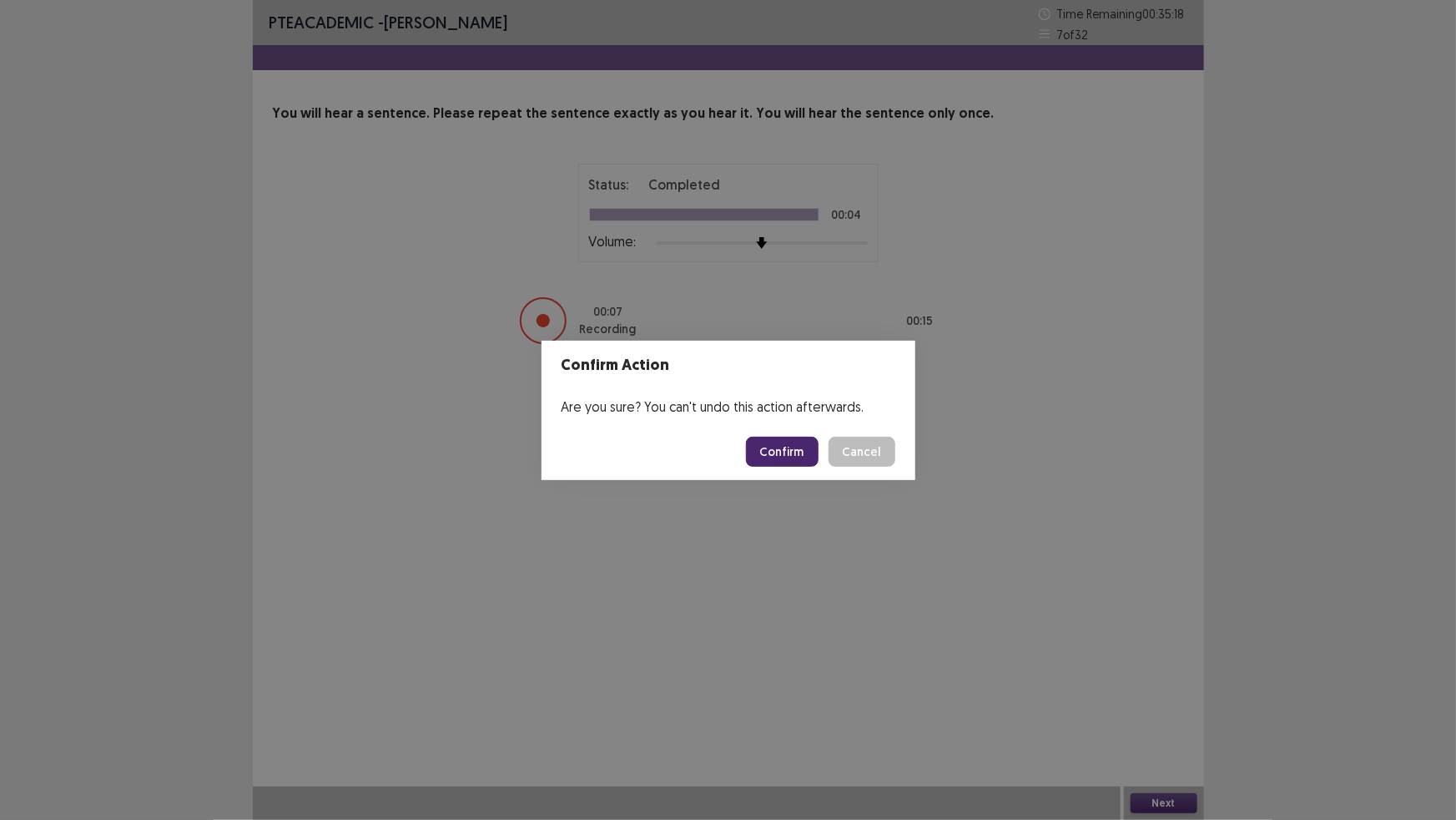
click at [793, 459] on button "Confirm" at bounding box center [782, 452] width 73 height 30
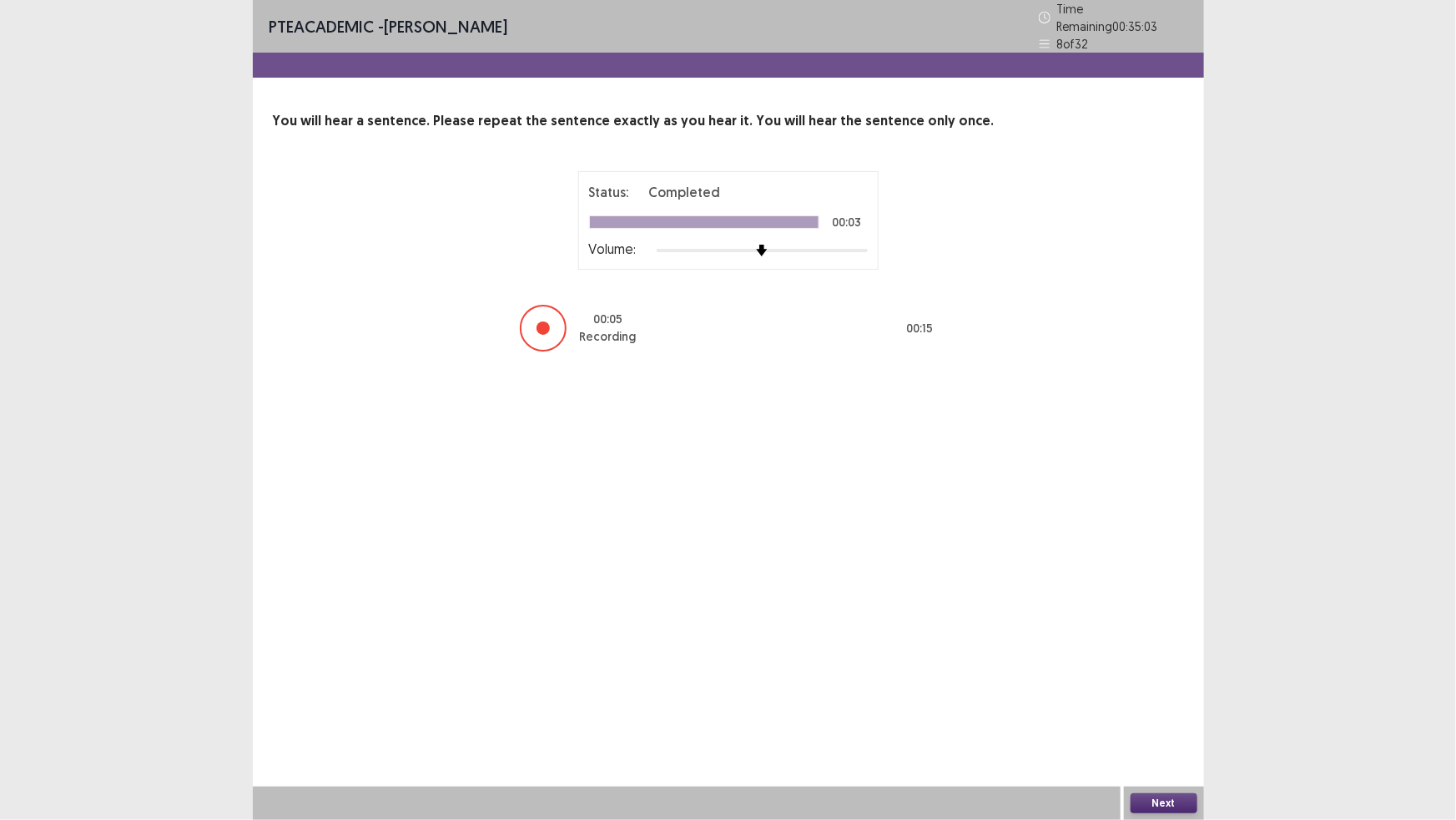
click at [1173, 804] on button "Next" at bounding box center [1164, 803] width 66 height 20
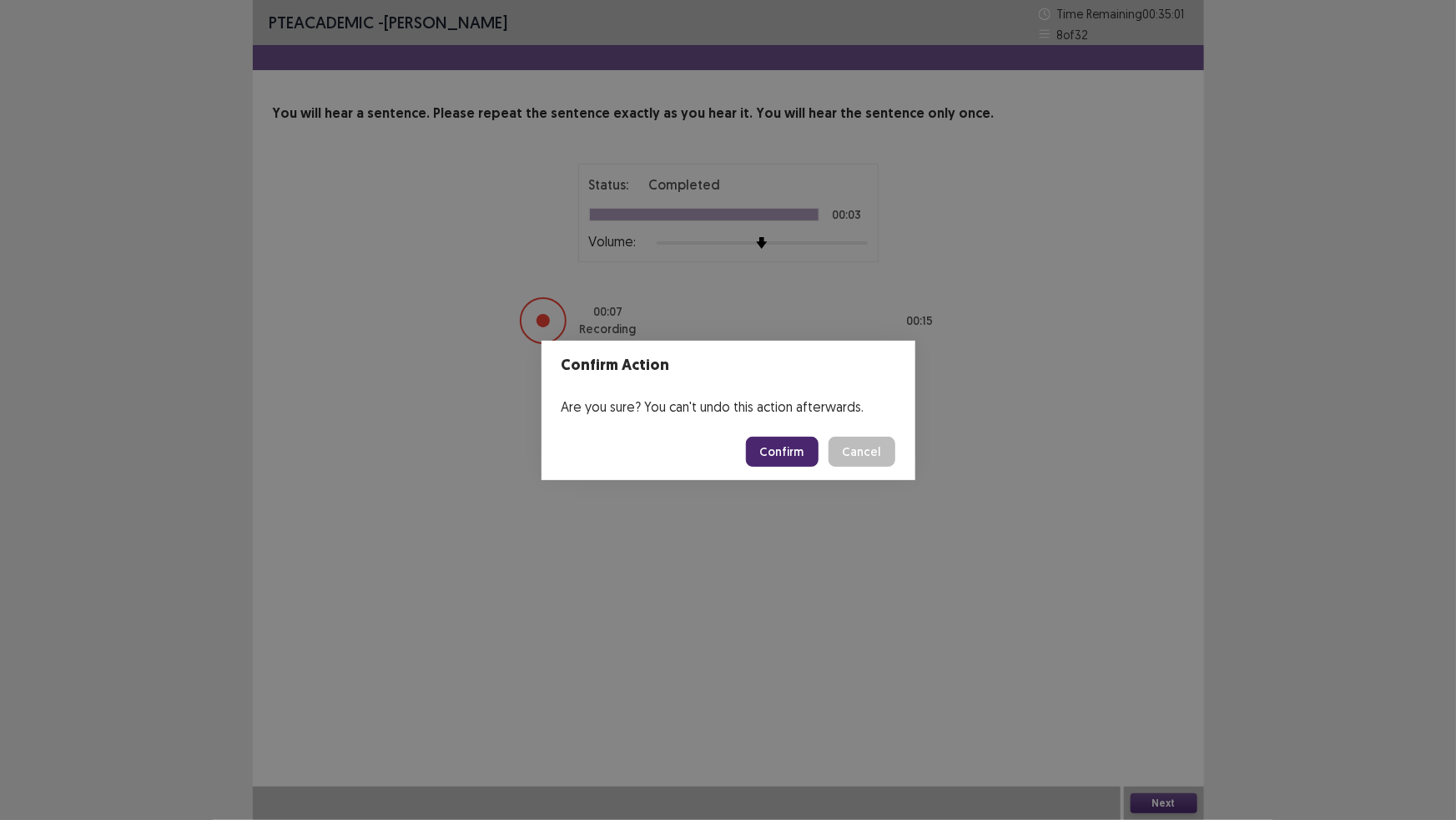
click at [801, 456] on button "Confirm" at bounding box center [782, 452] width 73 height 30
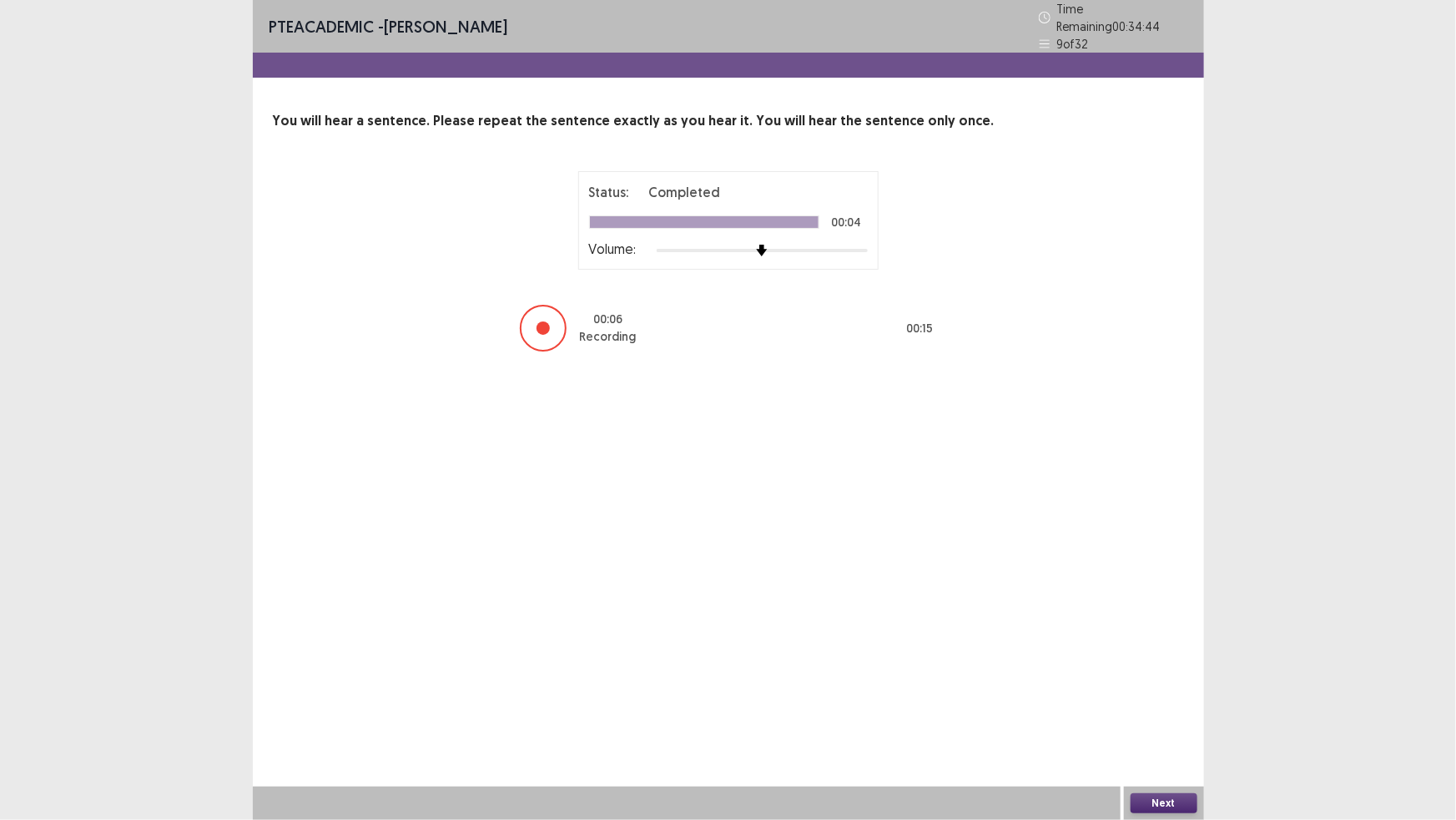
click at [1170, 804] on button "Next" at bounding box center [1164, 803] width 66 height 20
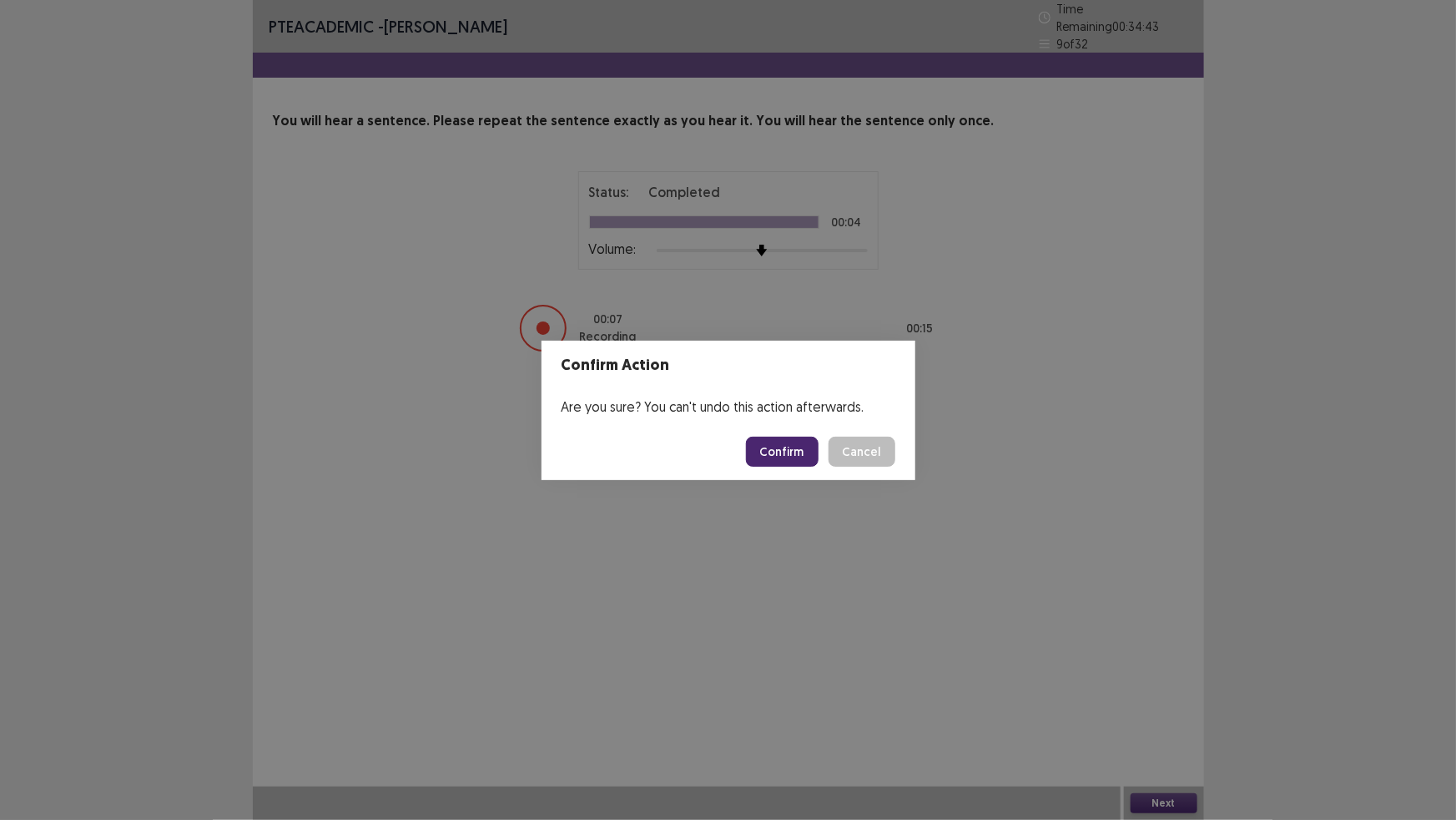
click at [785, 457] on button "Confirm" at bounding box center [782, 452] width 73 height 30
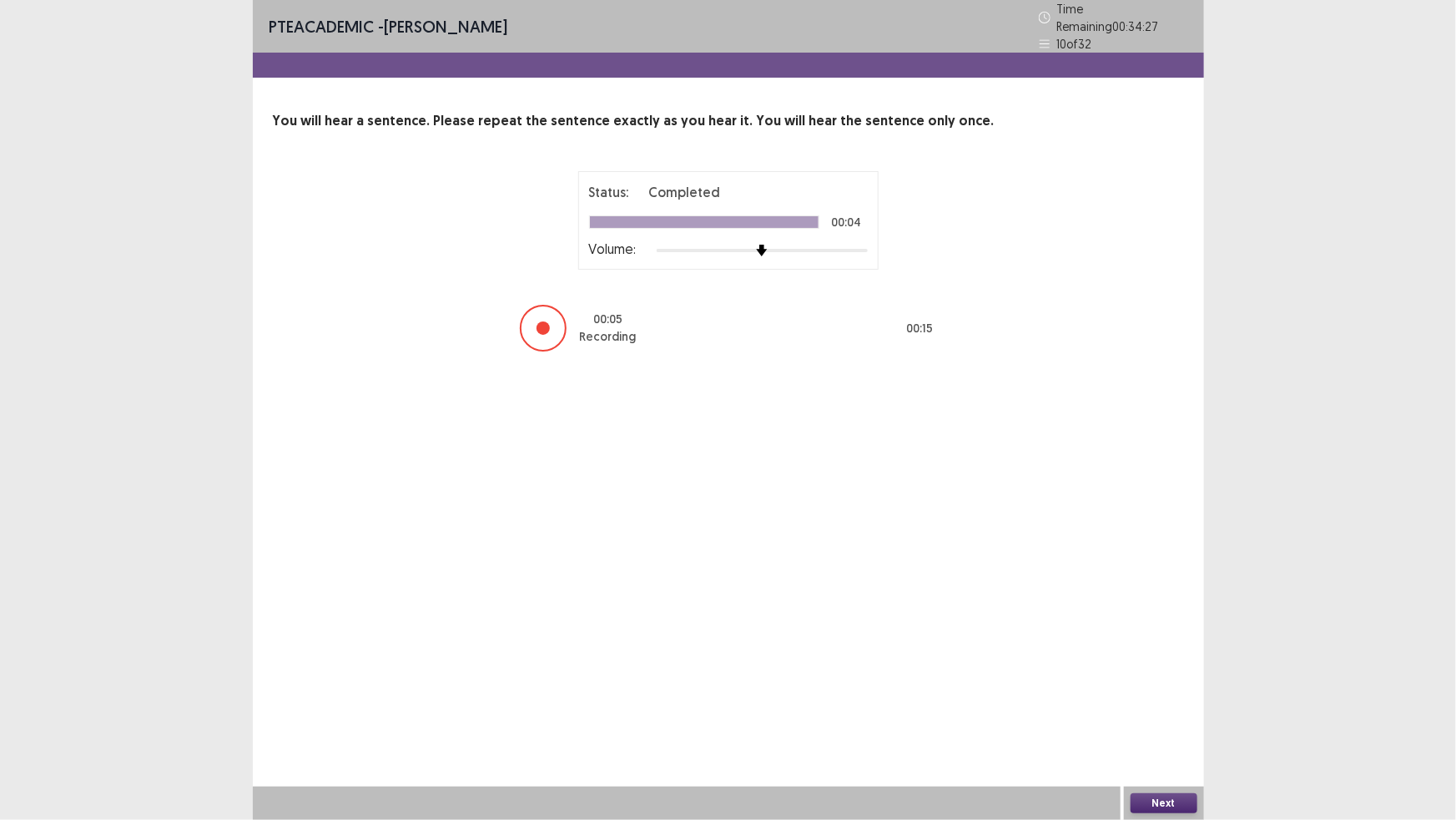
click at [1152, 801] on button "Next" at bounding box center [1164, 803] width 66 height 20
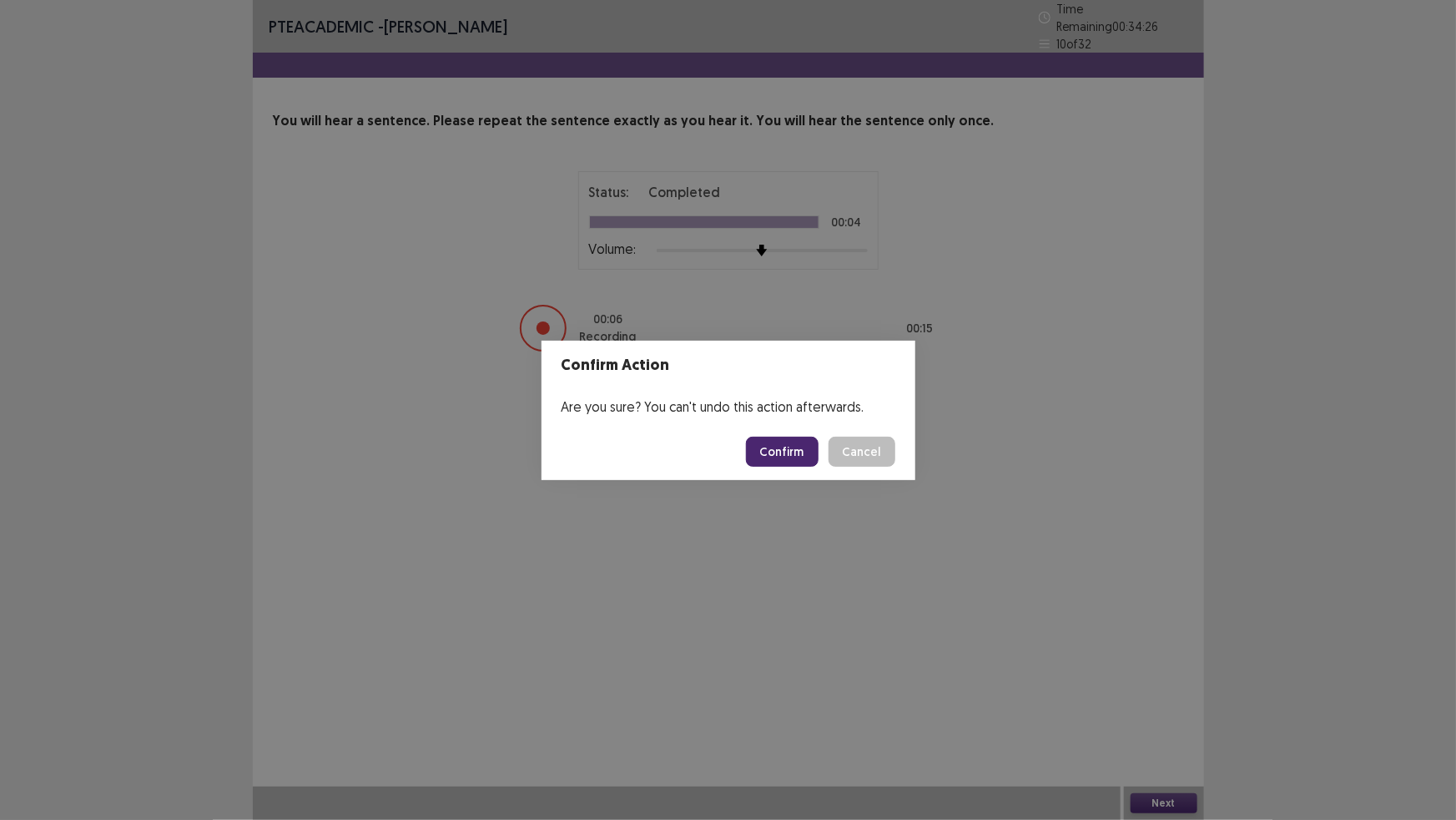
click at [772, 448] on button "Confirm" at bounding box center [782, 452] width 73 height 30
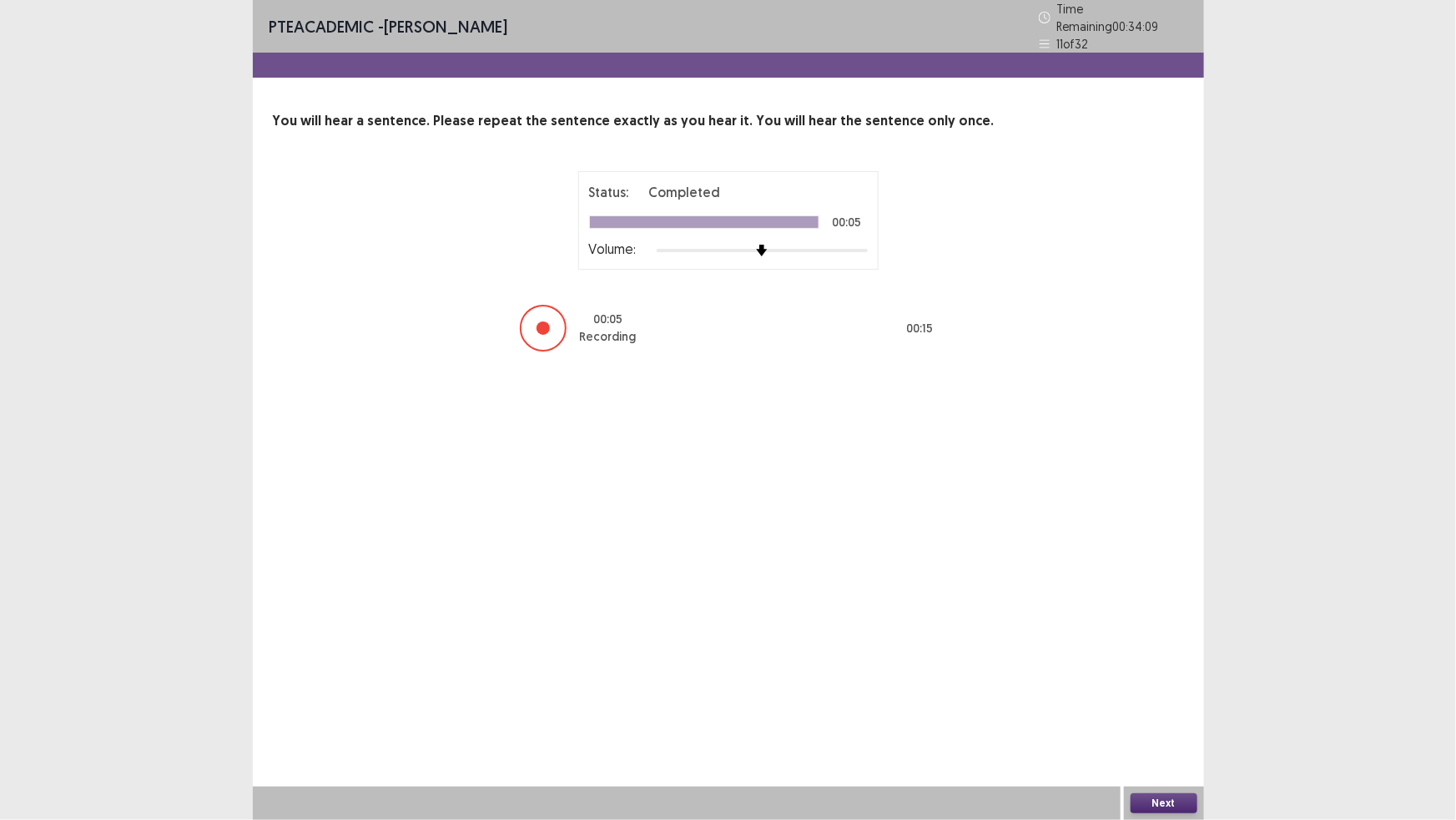
click at [1170, 799] on button "Next" at bounding box center [1164, 803] width 66 height 20
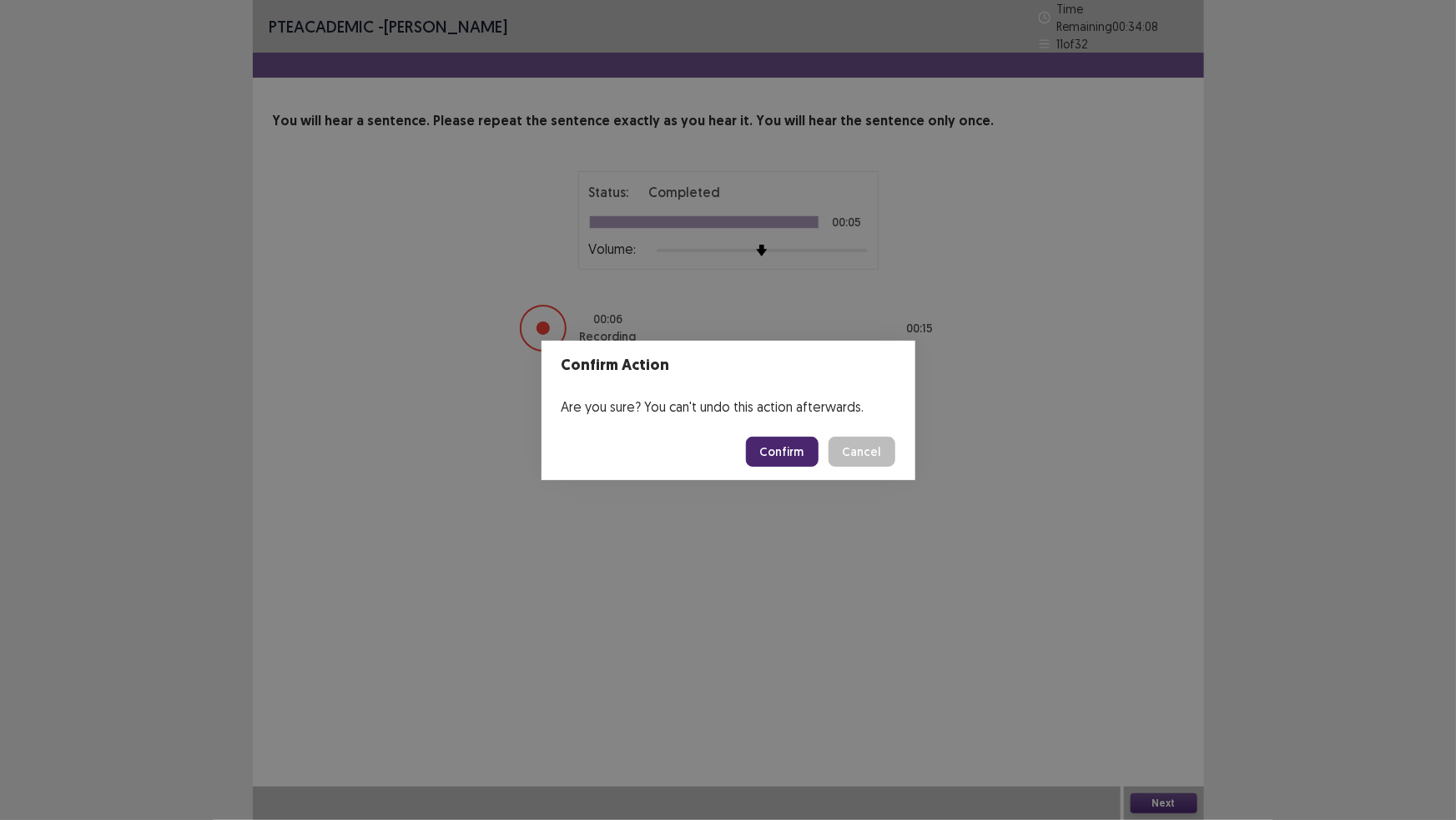
click at [790, 442] on button "Confirm" at bounding box center [782, 452] width 73 height 30
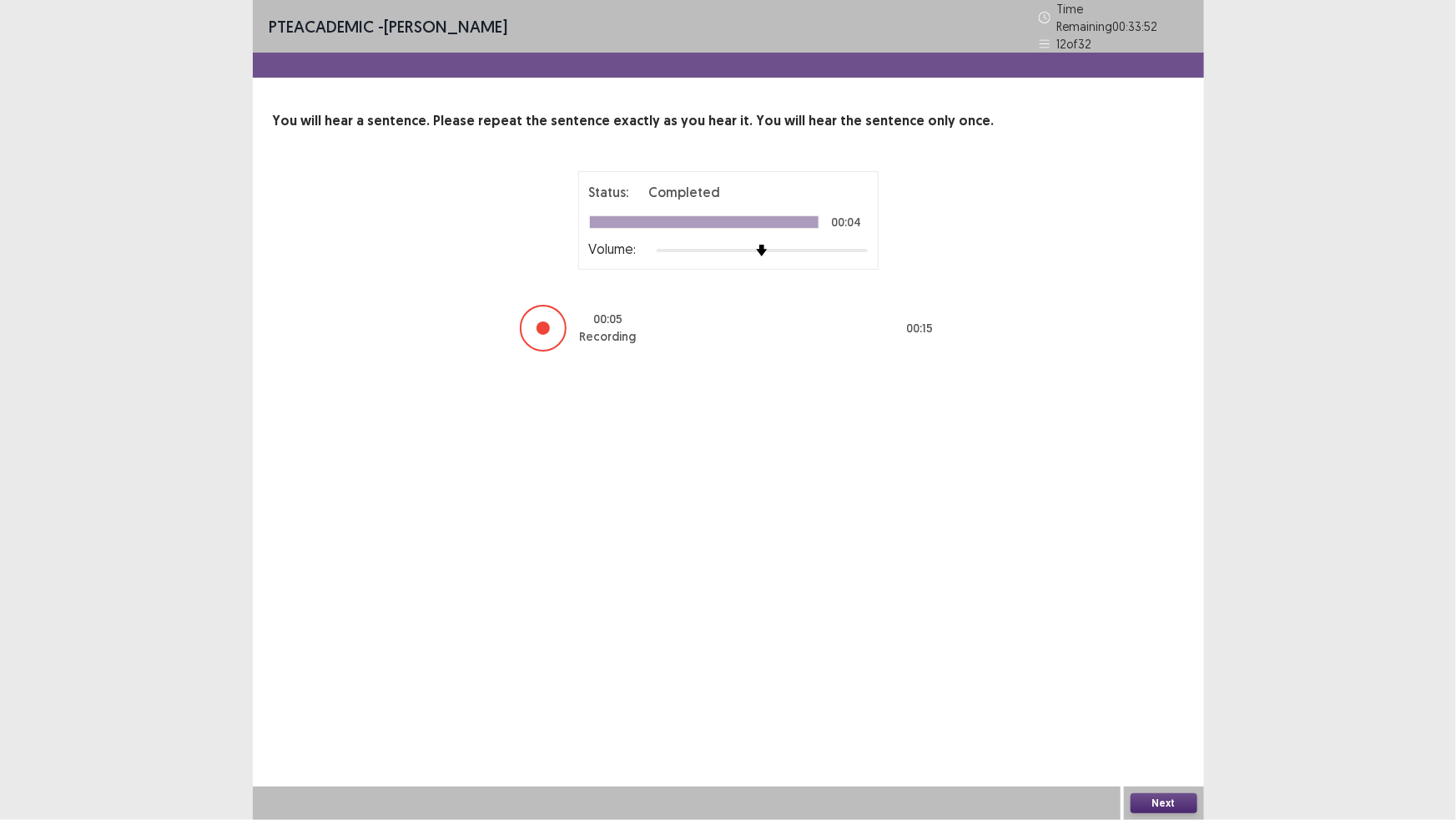
click at [1181, 802] on button "Next" at bounding box center [1164, 803] width 66 height 20
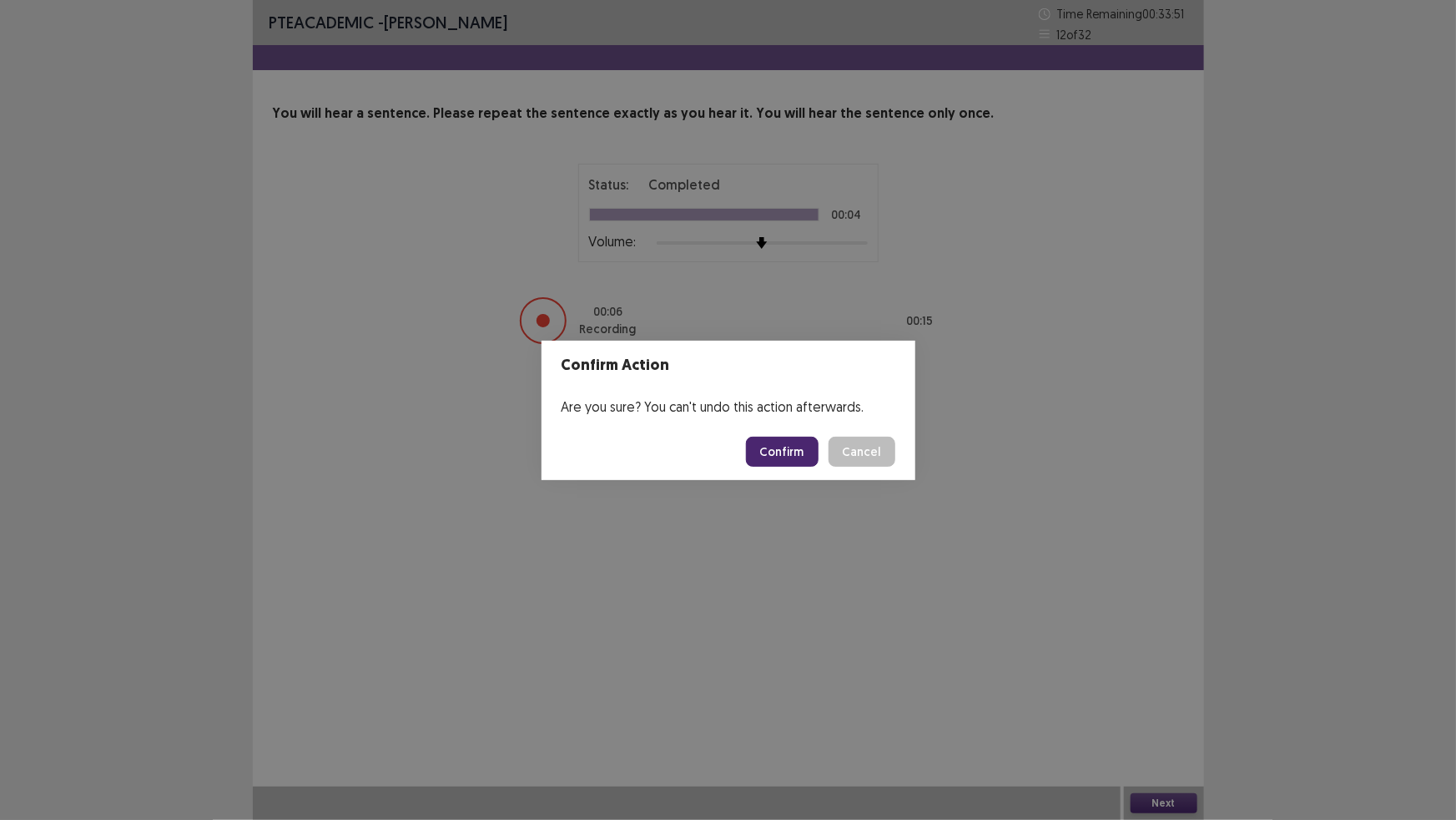
click at [768, 442] on button "Confirm" at bounding box center [782, 452] width 73 height 30
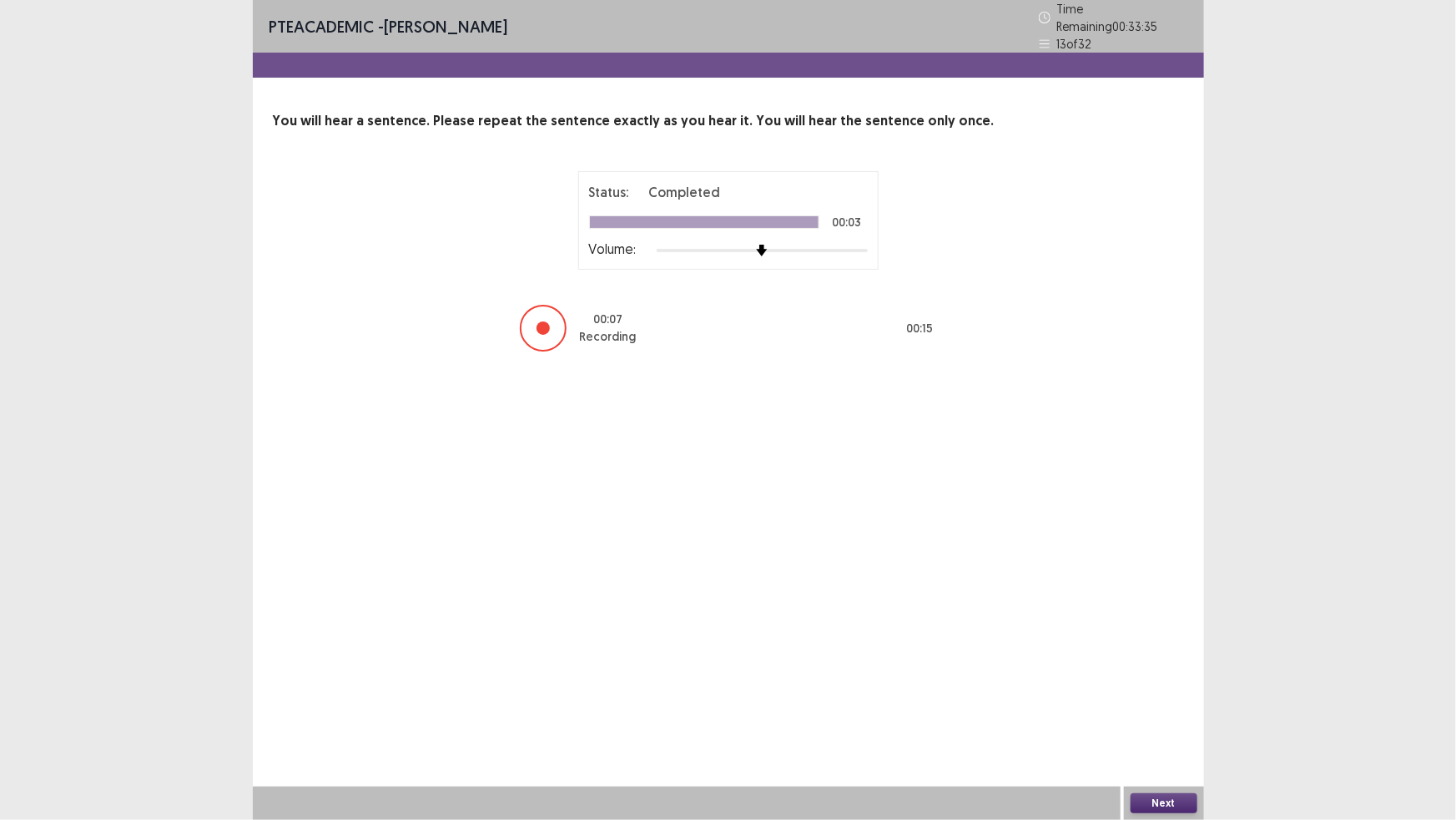
click at [1155, 809] on button "Next" at bounding box center [1164, 803] width 66 height 20
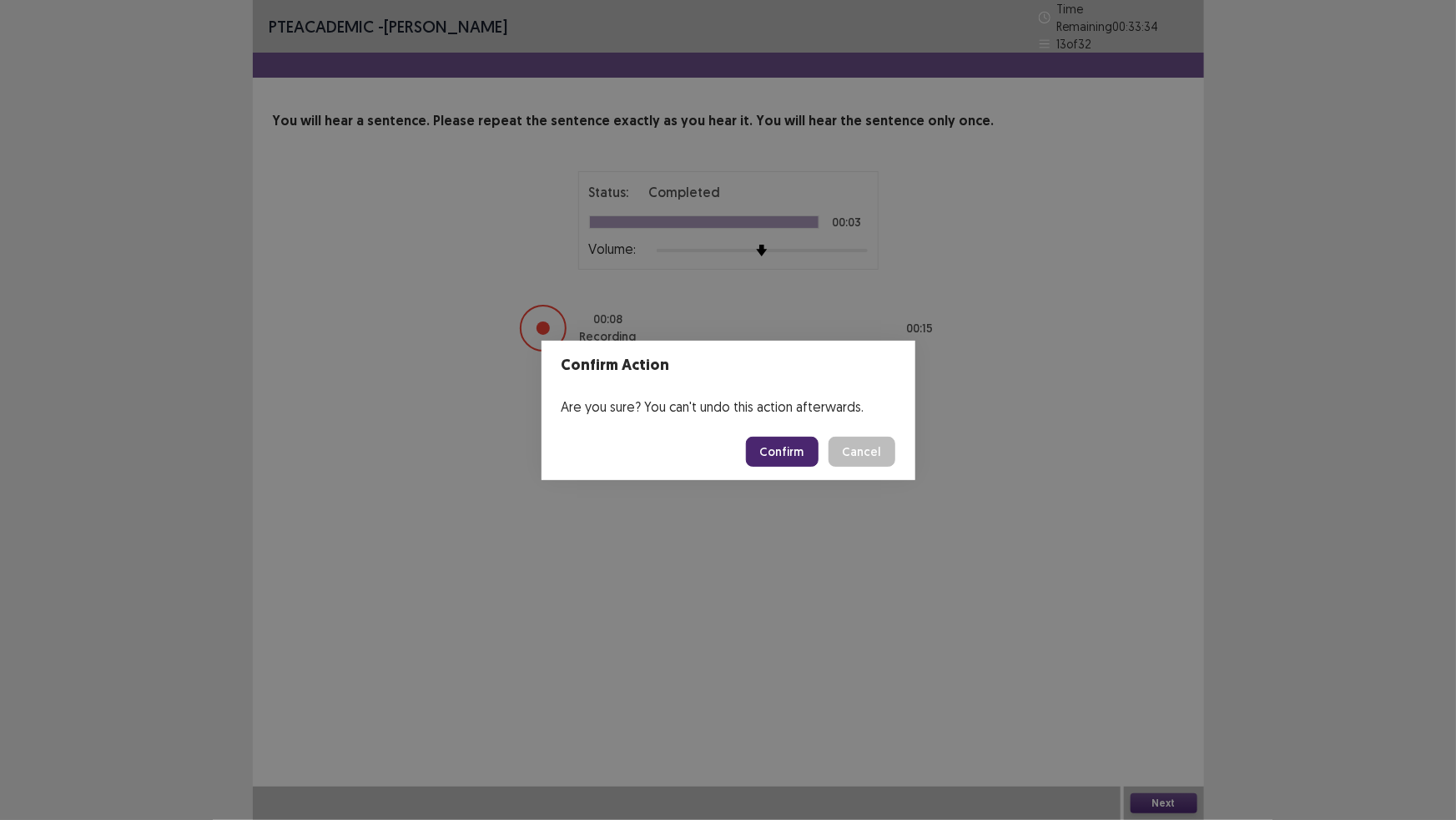
click at [800, 448] on button "Confirm" at bounding box center [782, 452] width 73 height 30
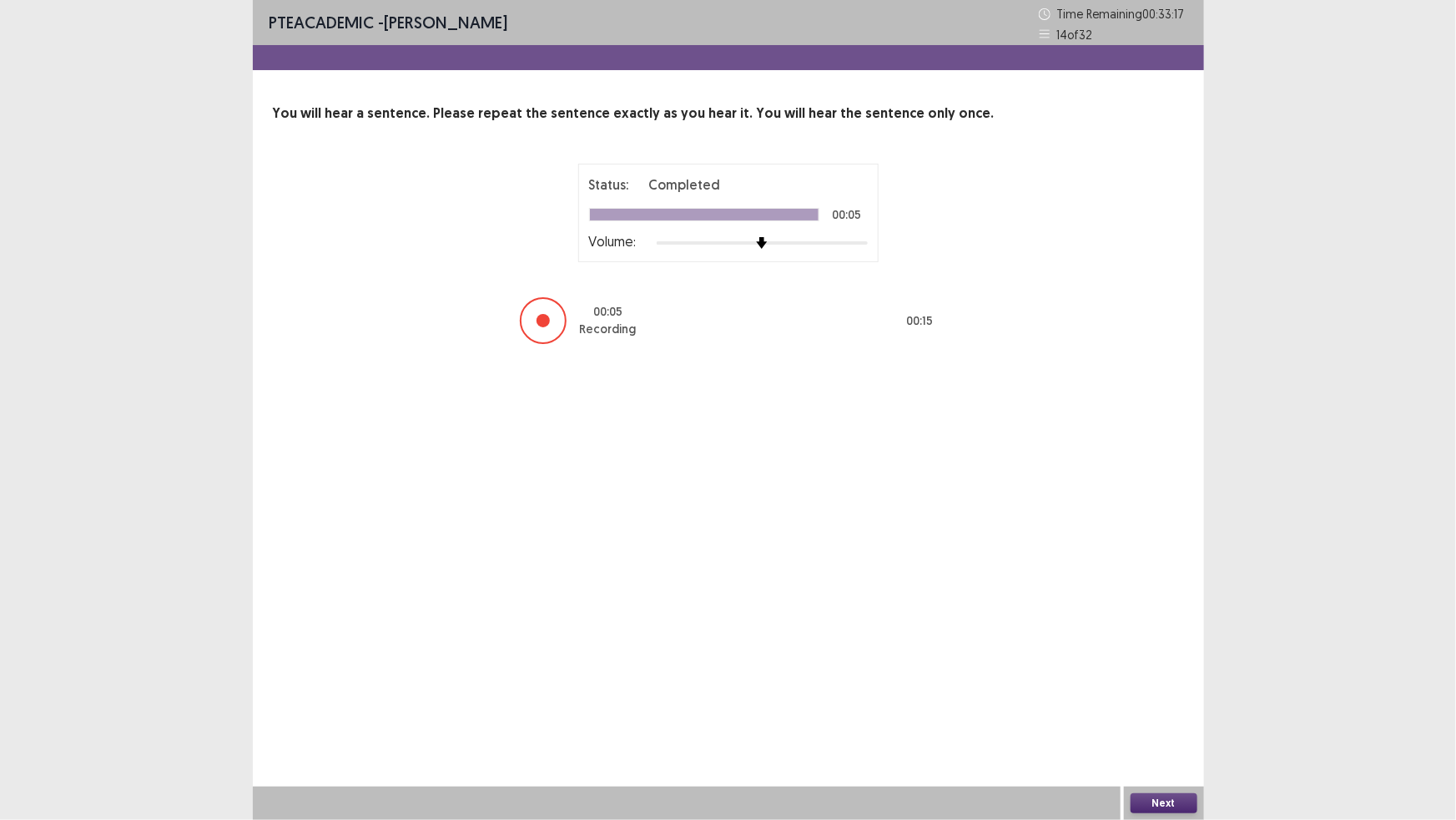
click at [1144, 798] on button "Next" at bounding box center [1164, 803] width 66 height 20
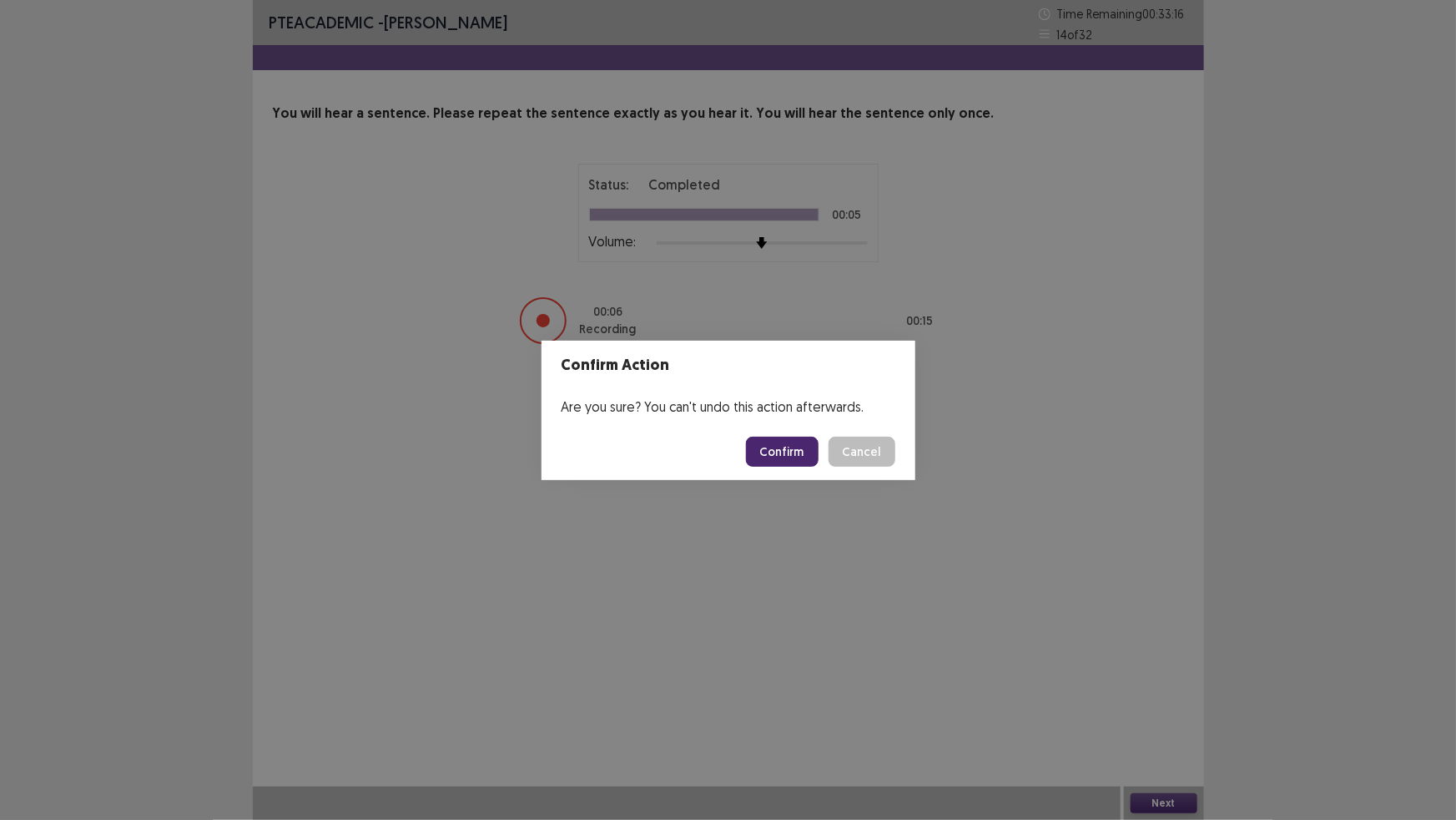
click at [772, 442] on button "Confirm" at bounding box center [782, 452] width 73 height 30
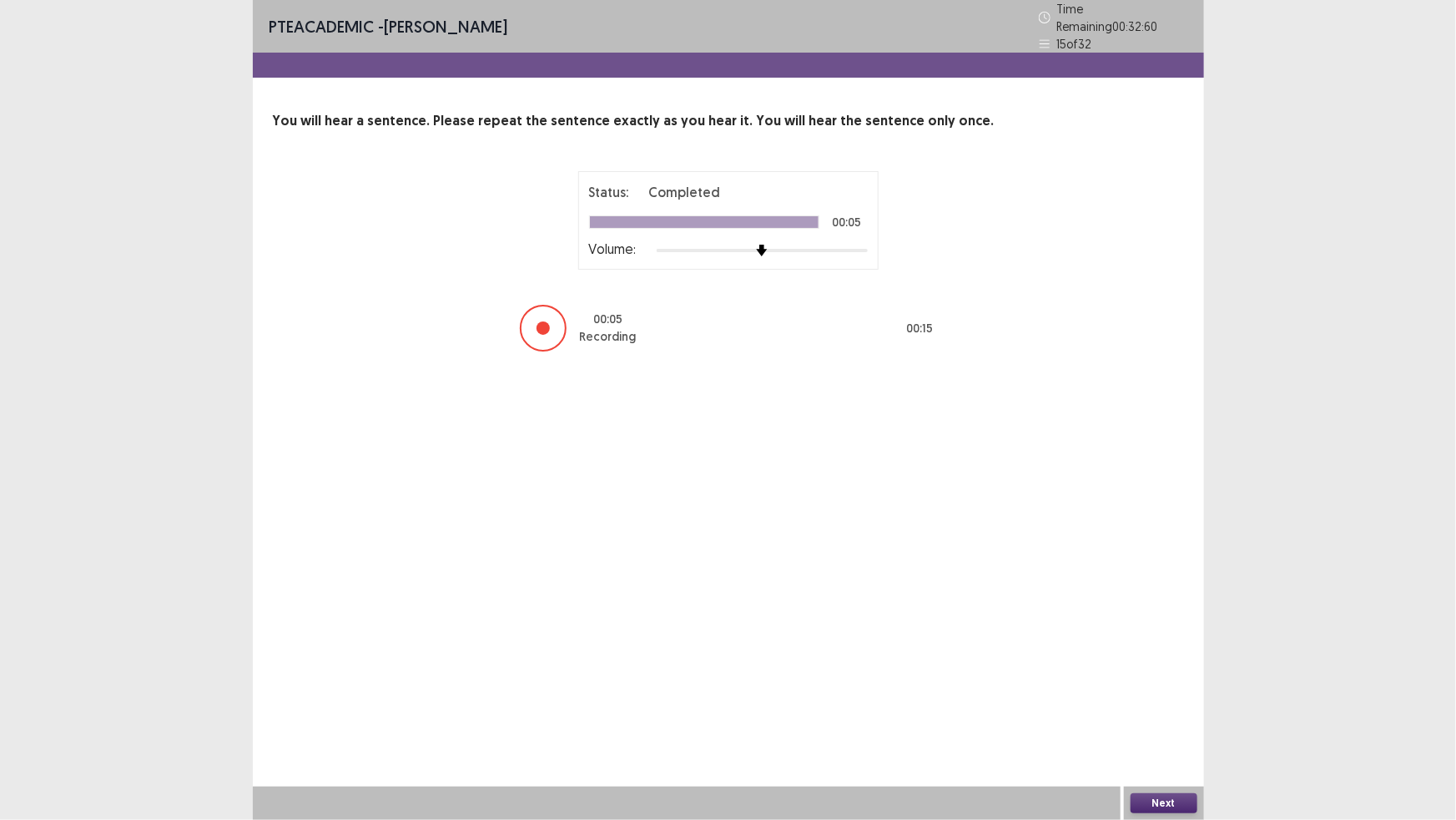
click at [1155, 795] on button "Next" at bounding box center [1164, 803] width 66 height 20
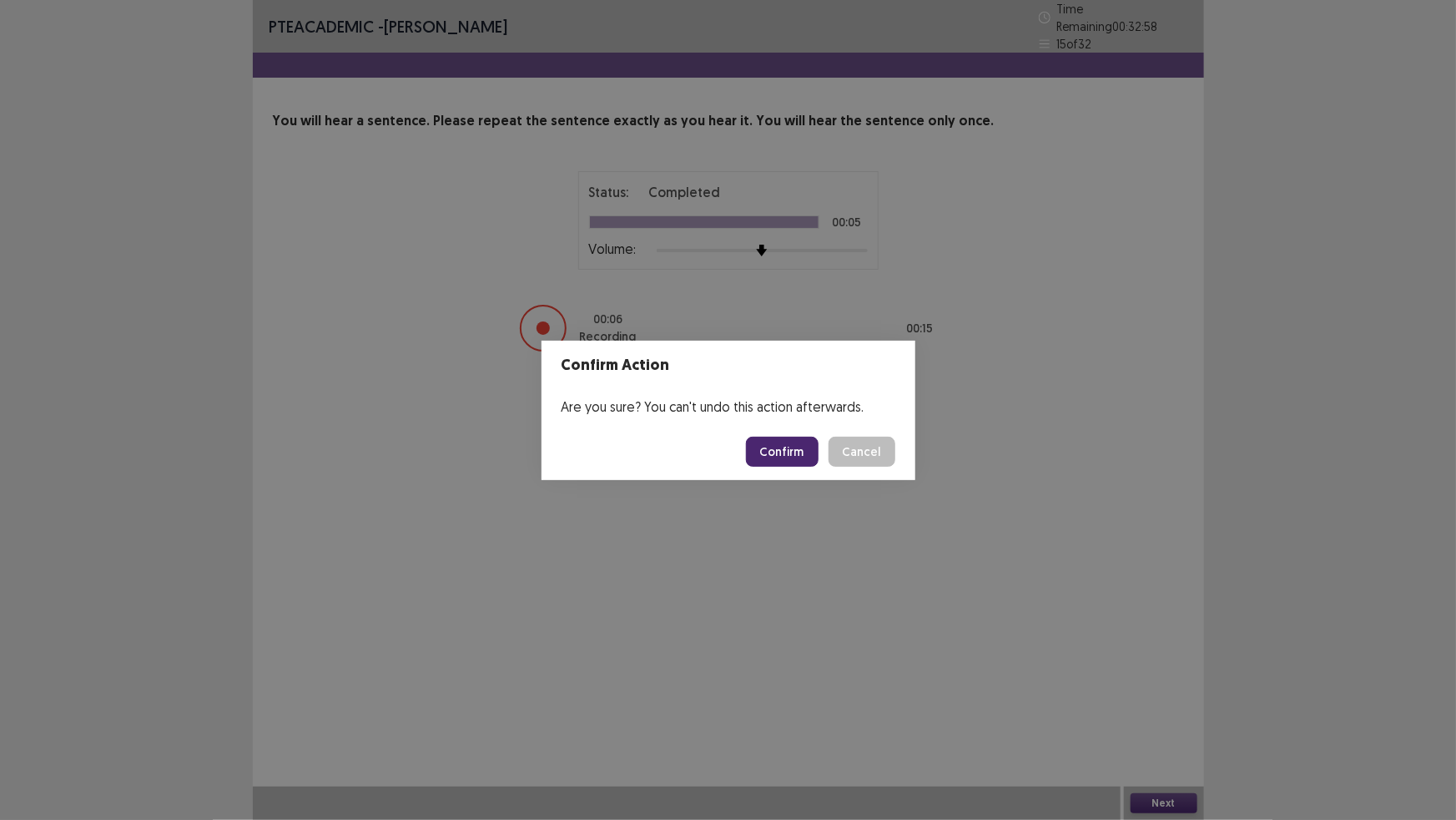
click at [772, 447] on button "Confirm" at bounding box center [782, 452] width 73 height 30
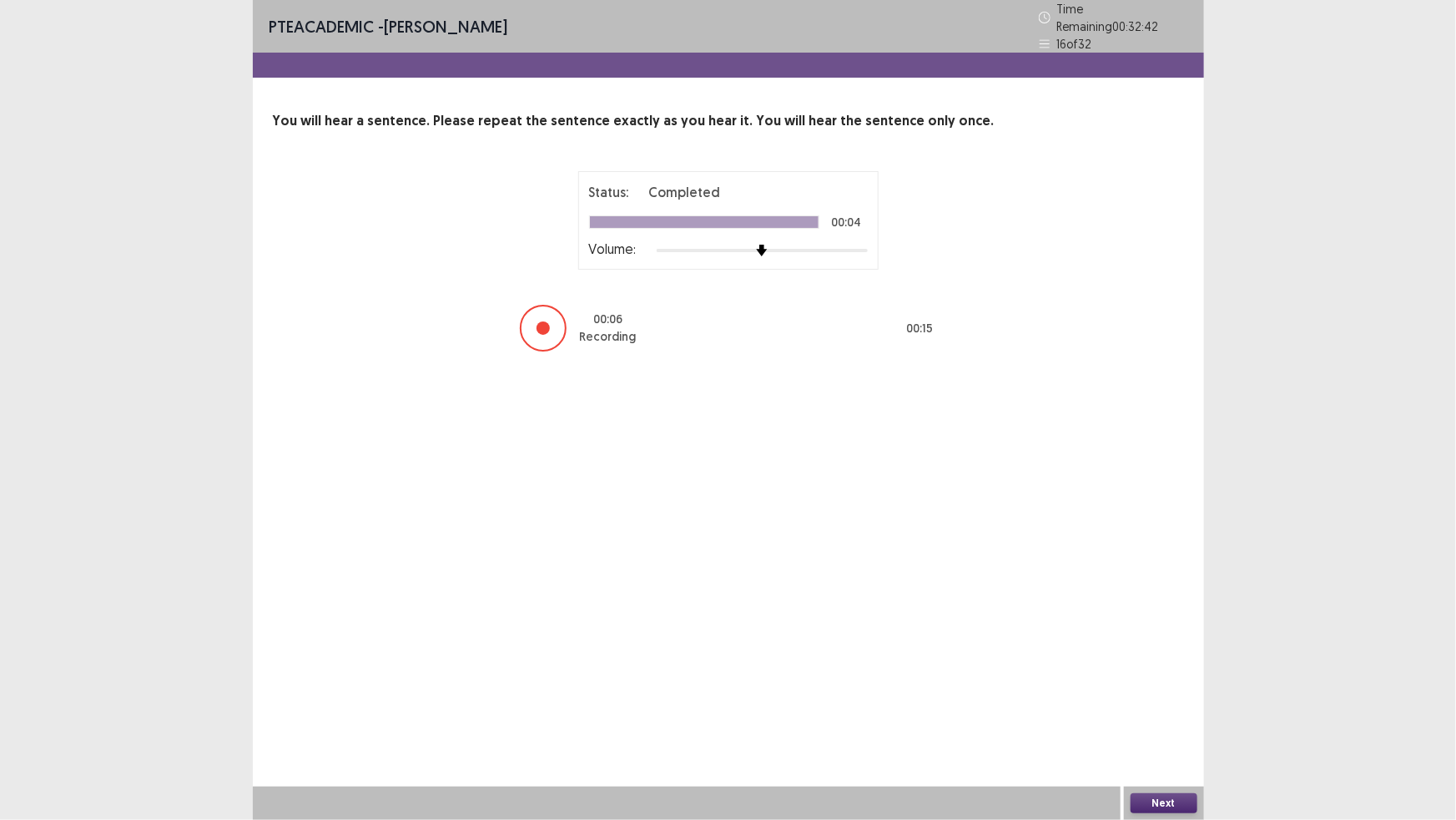
click at [1146, 800] on button "Next" at bounding box center [1164, 803] width 66 height 20
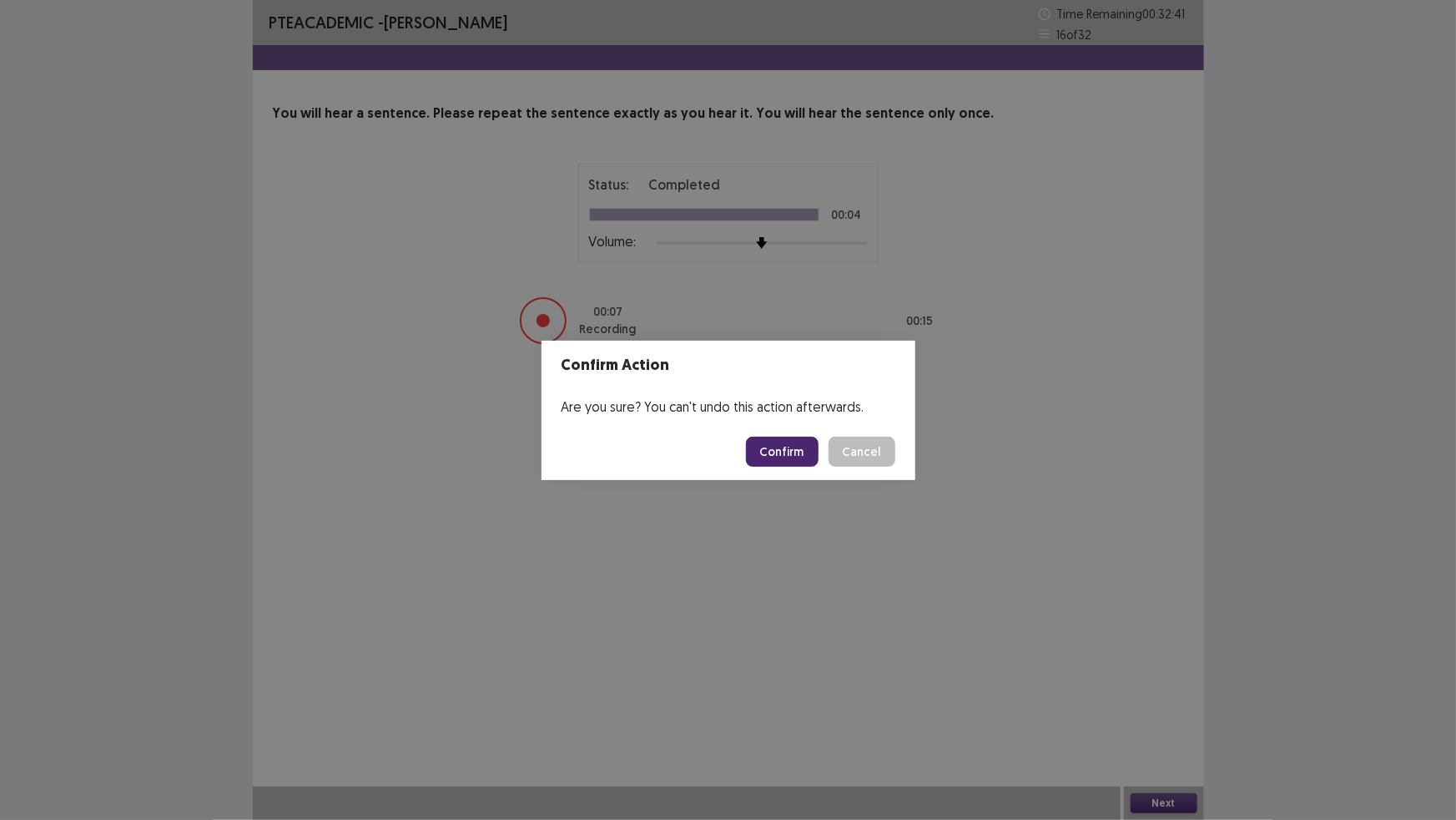
click at [766, 444] on button "Confirm" at bounding box center [782, 452] width 73 height 30
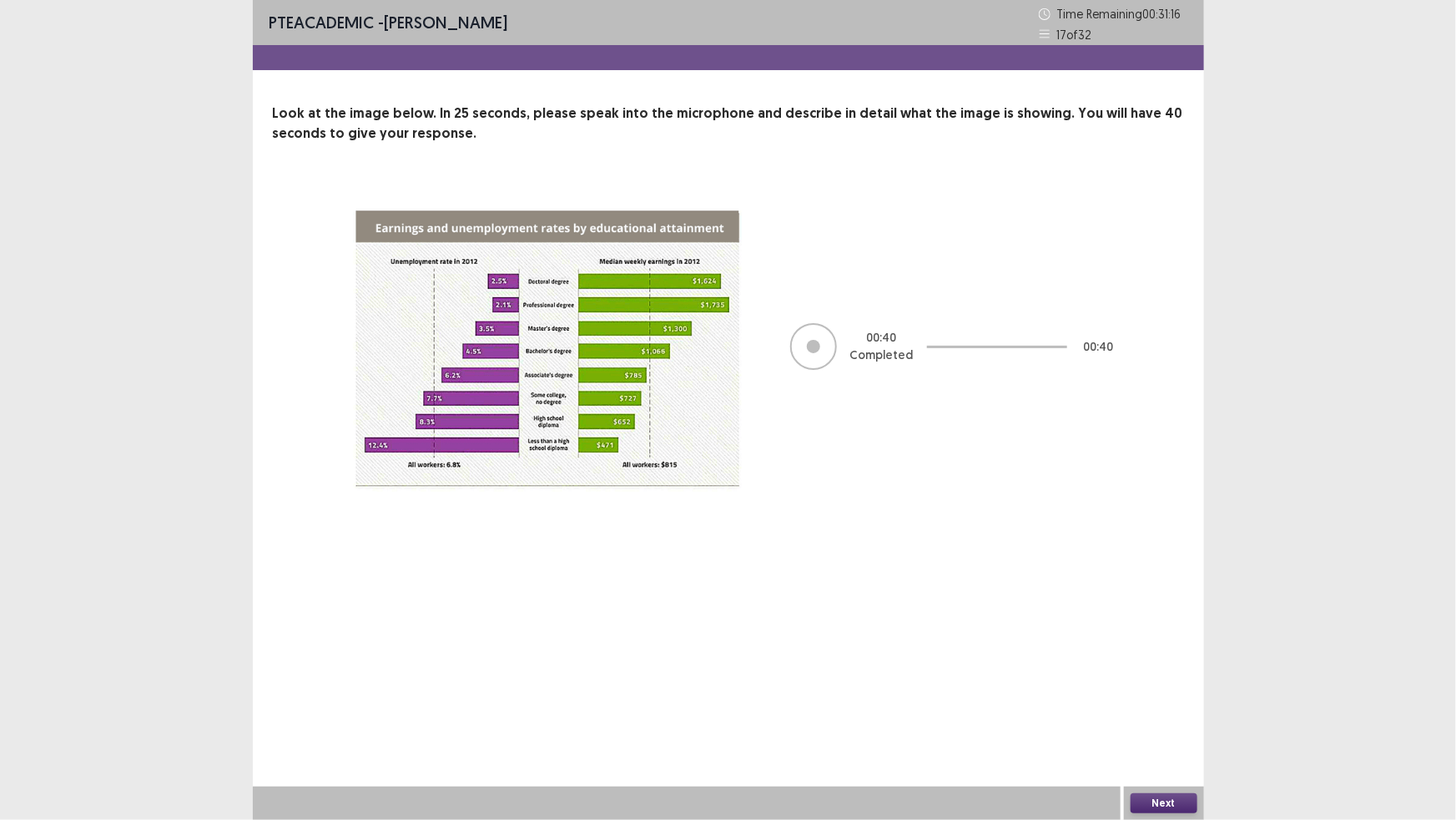
click at [1150, 802] on button "Next" at bounding box center [1164, 803] width 66 height 20
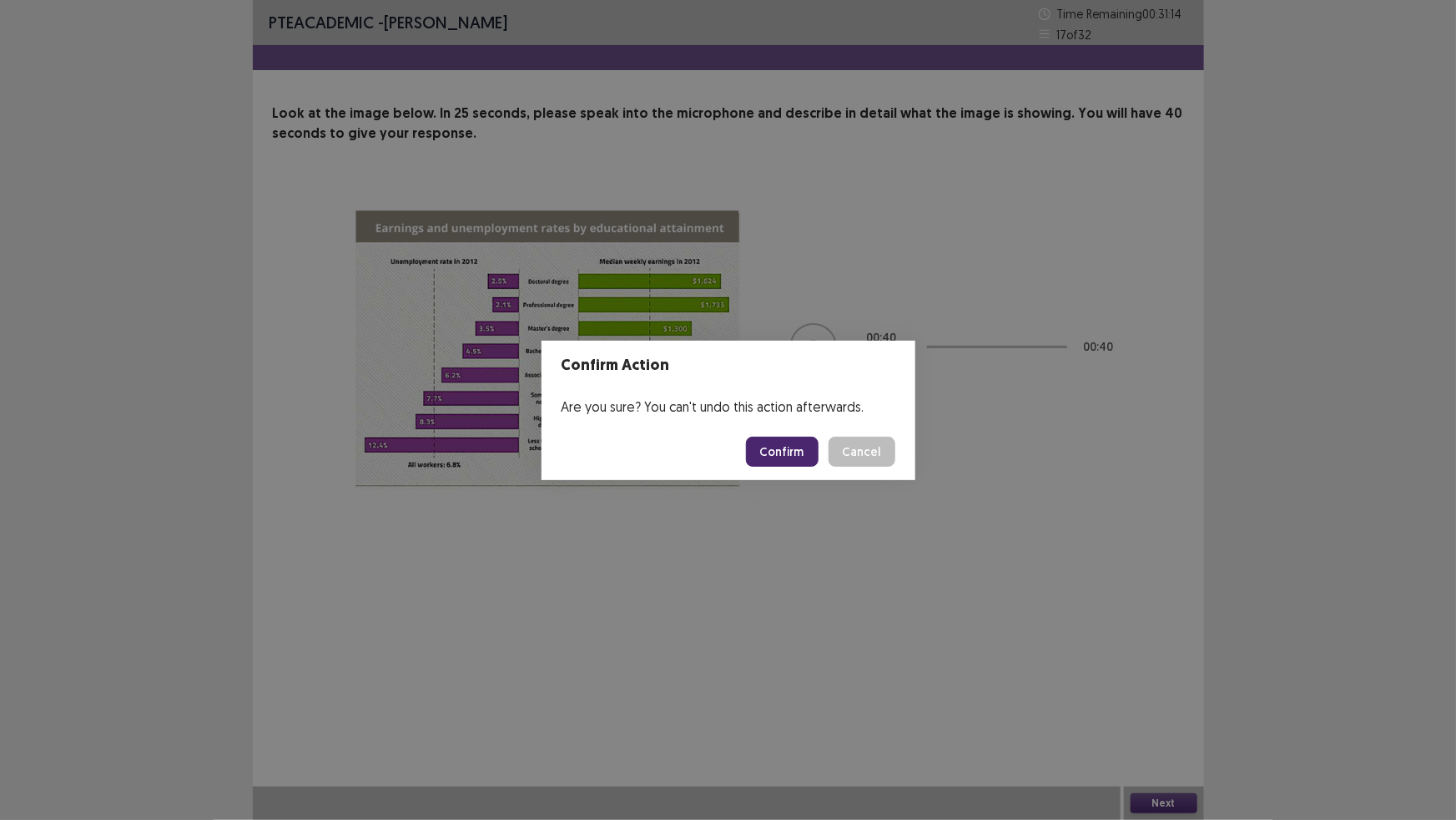
click at [800, 444] on button "Confirm" at bounding box center [782, 452] width 73 height 30
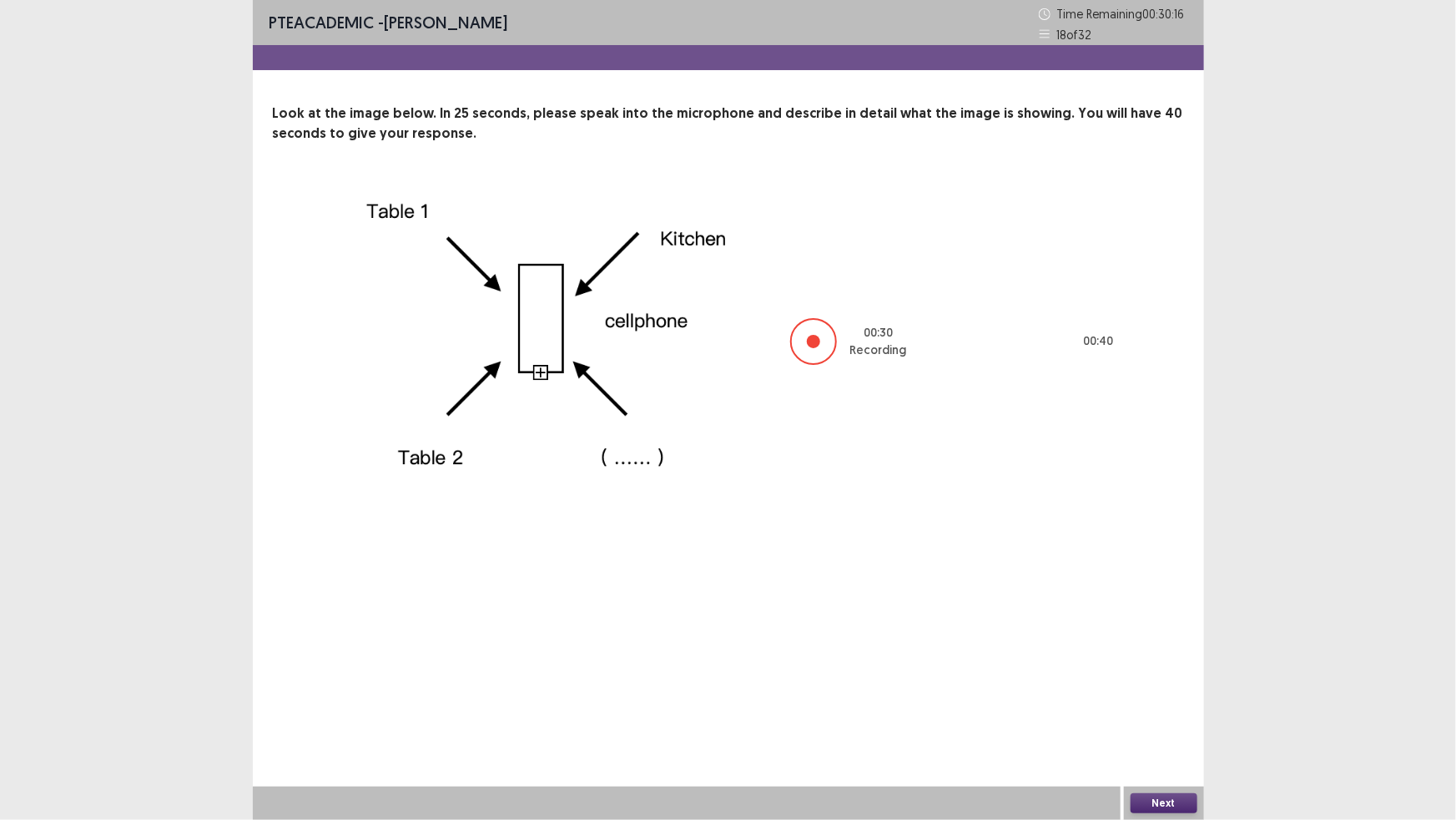
click at [1152, 807] on button "Next" at bounding box center [1164, 803] width 66 height 20
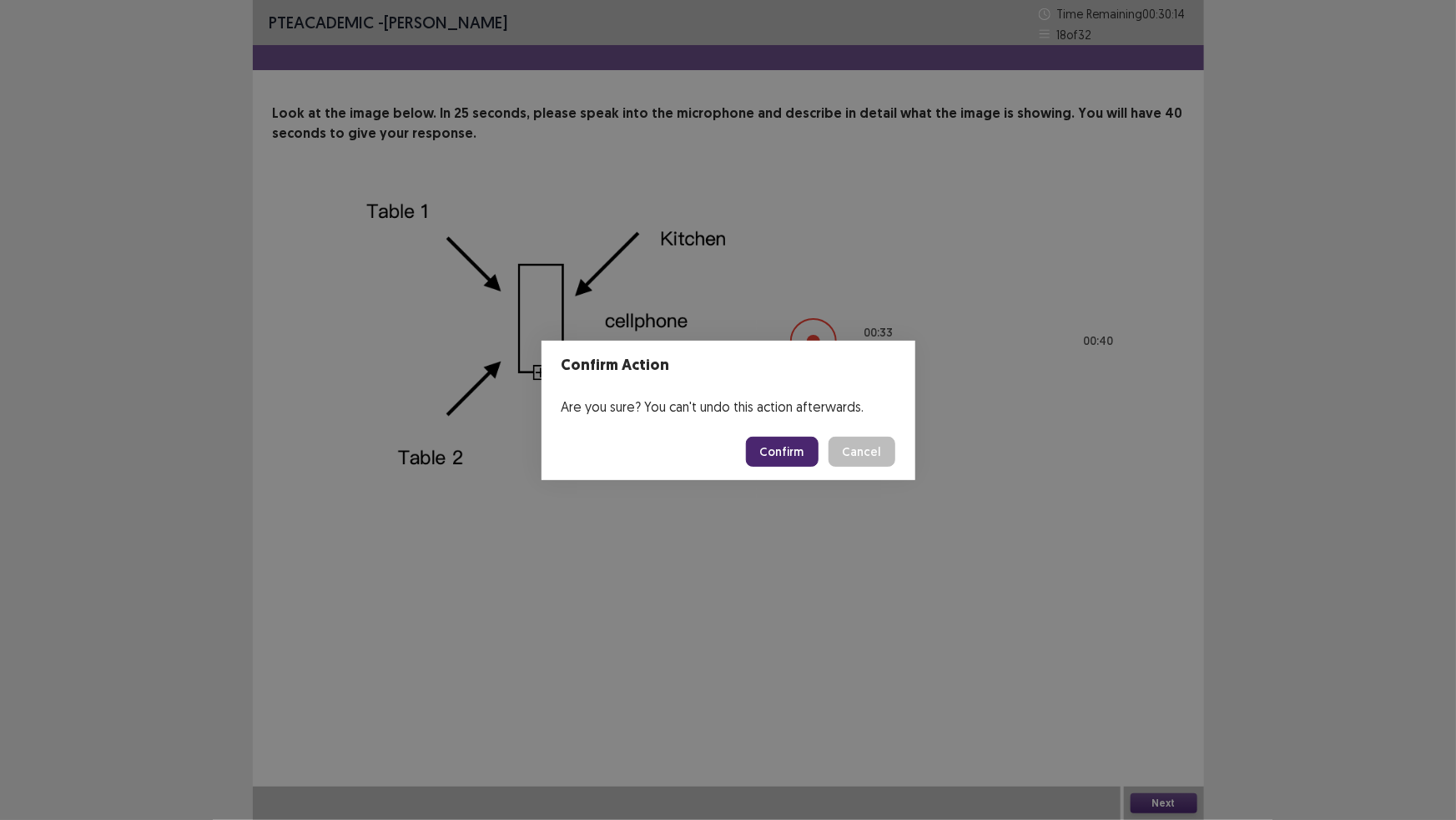
click at [769, 443] on button "Confirm" at bounding box center [782, 452] width 73 height 30
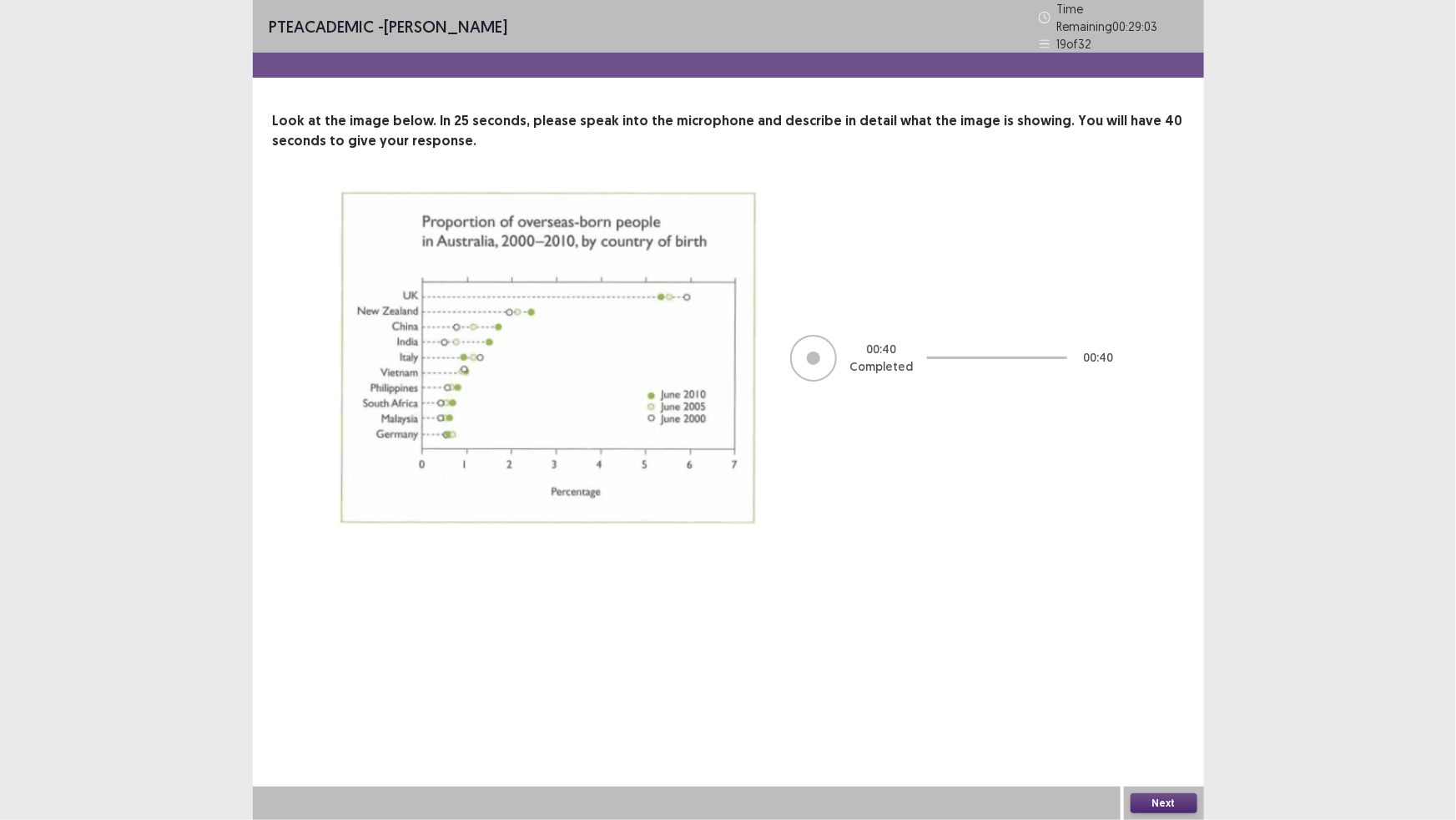
click at [1175, 802] on button "Next" at bounding box center [1164, 803] width 66 height 20
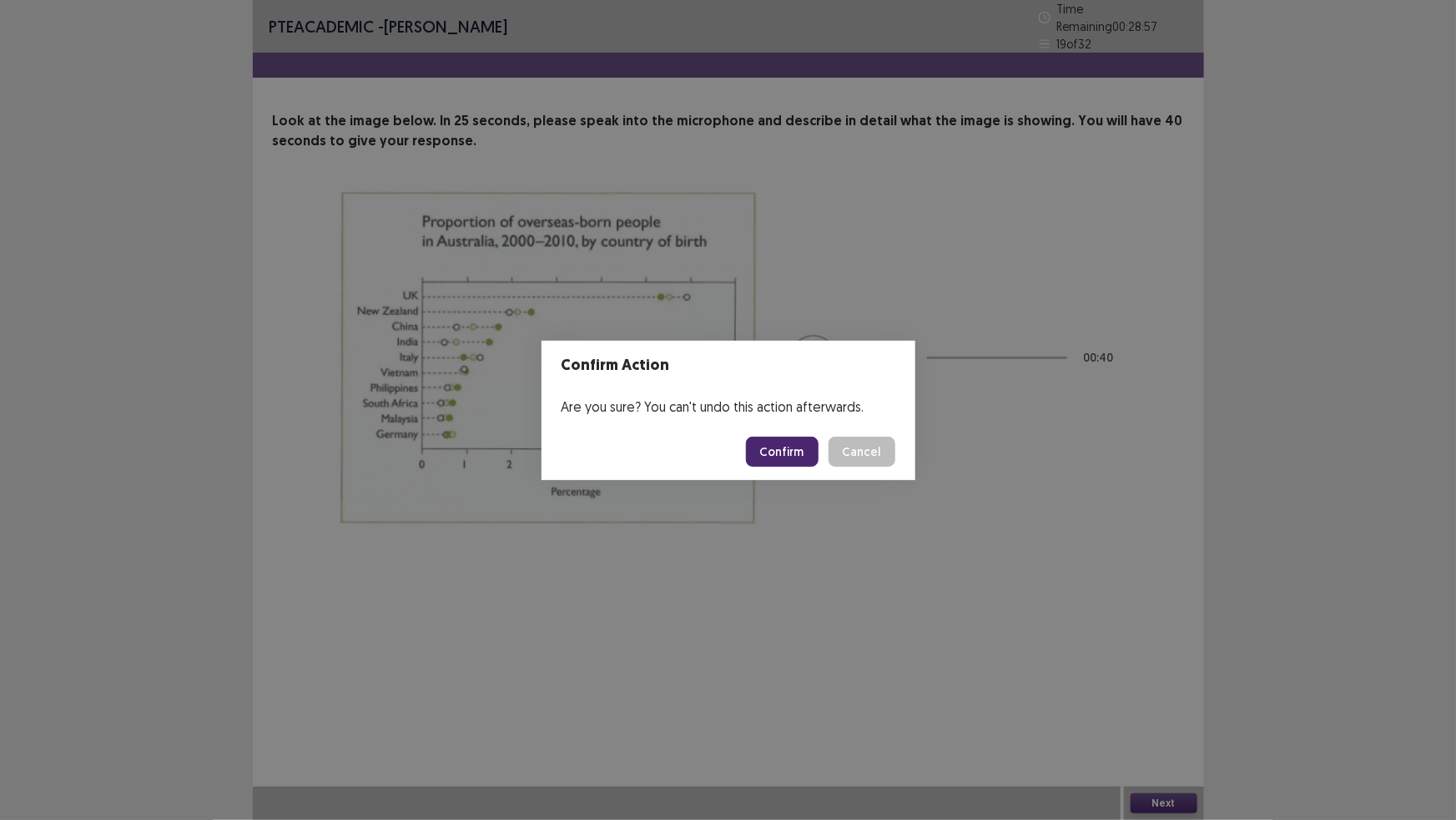
click at [796, 448] on button "Confirm" at bounding box center [782, 452] width 73 height 30
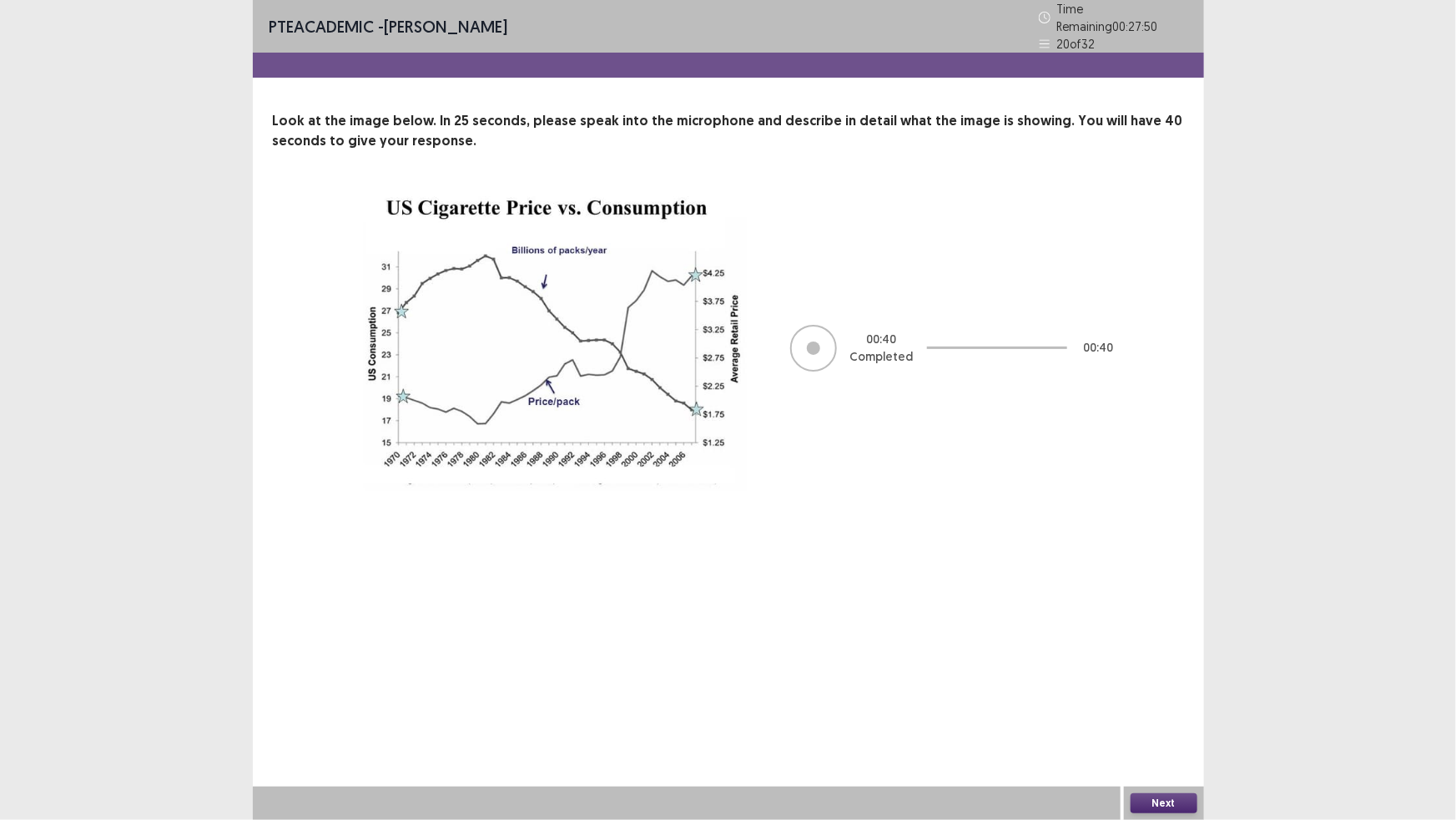
click at [1160, 800] on button "Next" at bounding box center [1164, 803] width 66 height 20
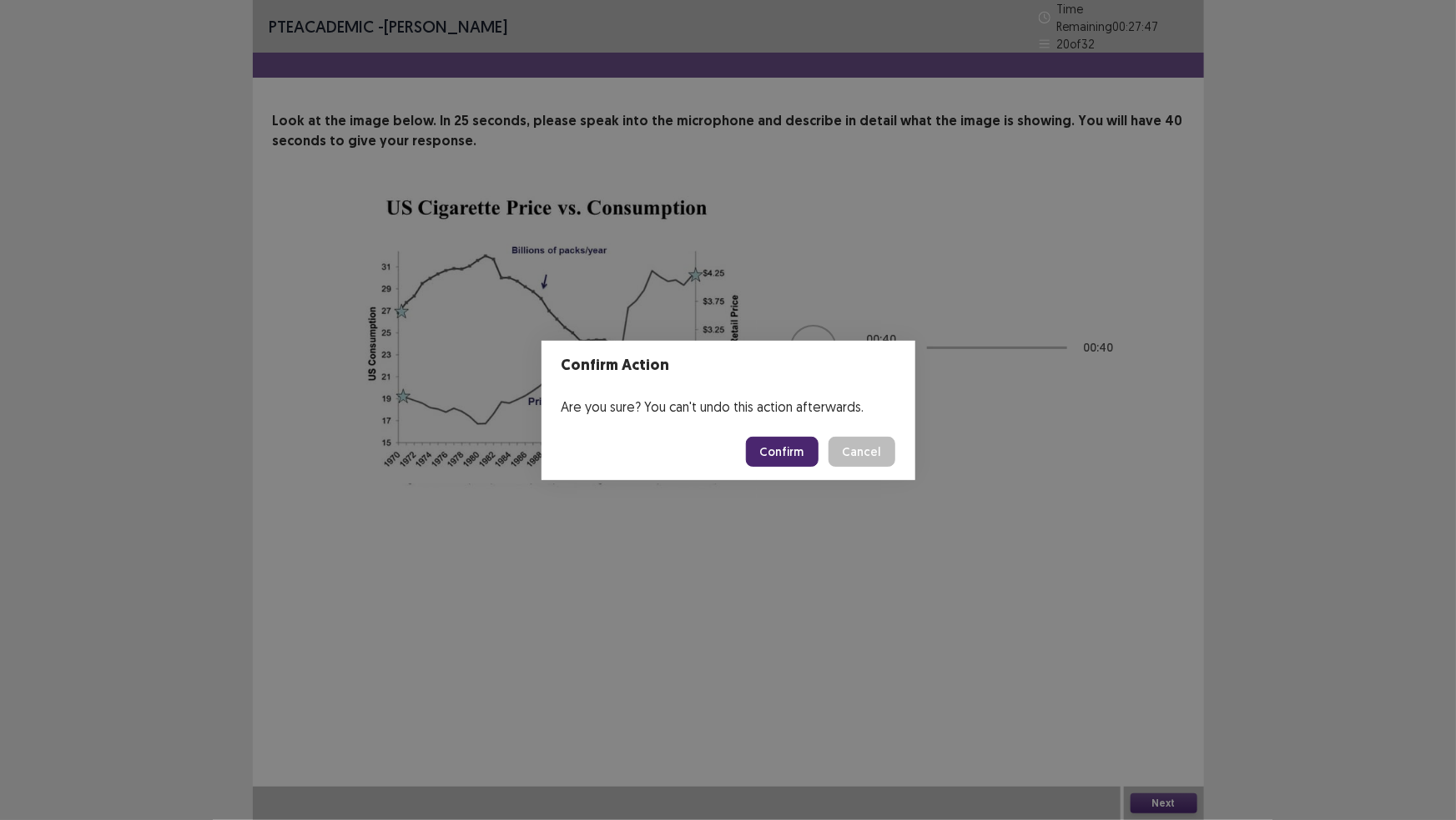
click at [779, 449] on button "Confirm" at bounding box center [782, 452] width 73 height 30
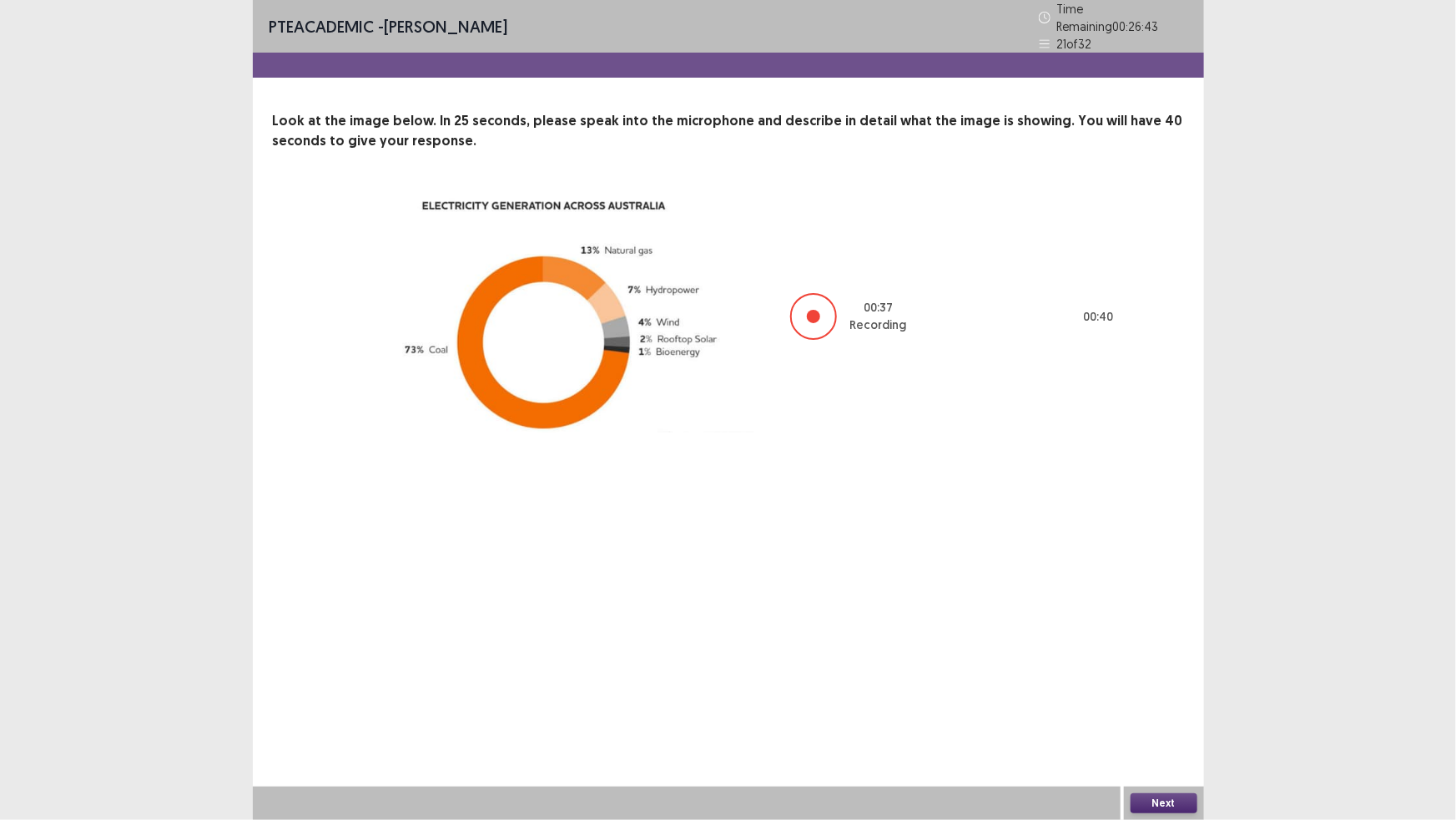
click at [1137, 800] on button "Next" at bounding box center [1164, 803] width 66 height 20
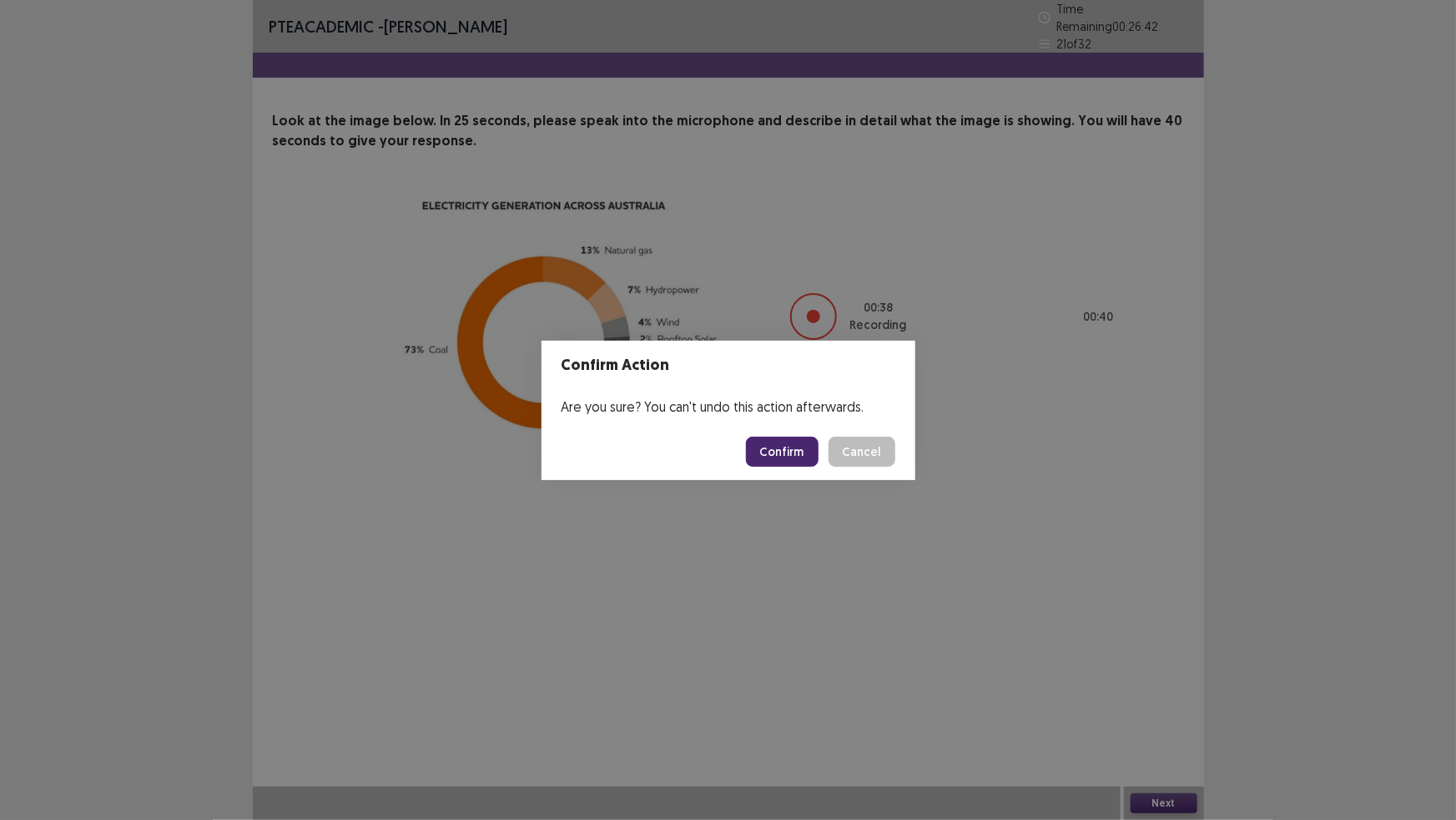
click at [785, 454] on button "Confirm" at bounding box center [782, 452] width 73 height 30
